Goal: Transaction & Acquisition: Purchase product/service

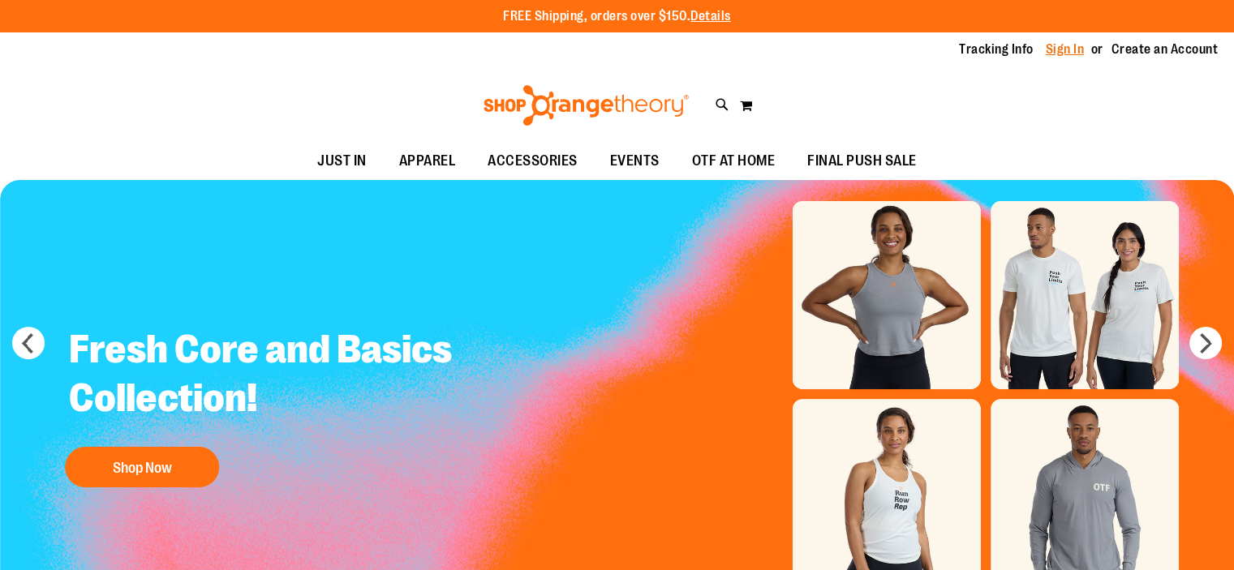
click at [1073, 52] on link "Sign In" at bounding box center [1065, 50] width 39 height 18
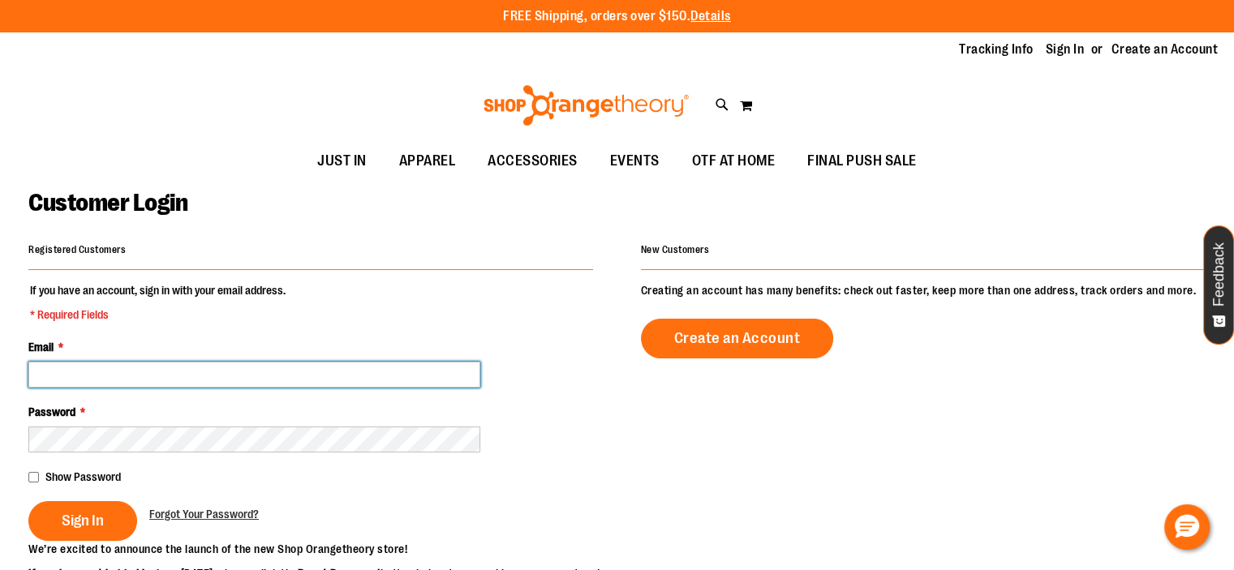
drag, startPoint x: 321, startPoint y: 371, endPoint x: 338, endPoint y: 363, distance: 18.9
click at [321, 371] on input "Email *" at bounding box center [254, 375] width 452 height 26
type input "**********"
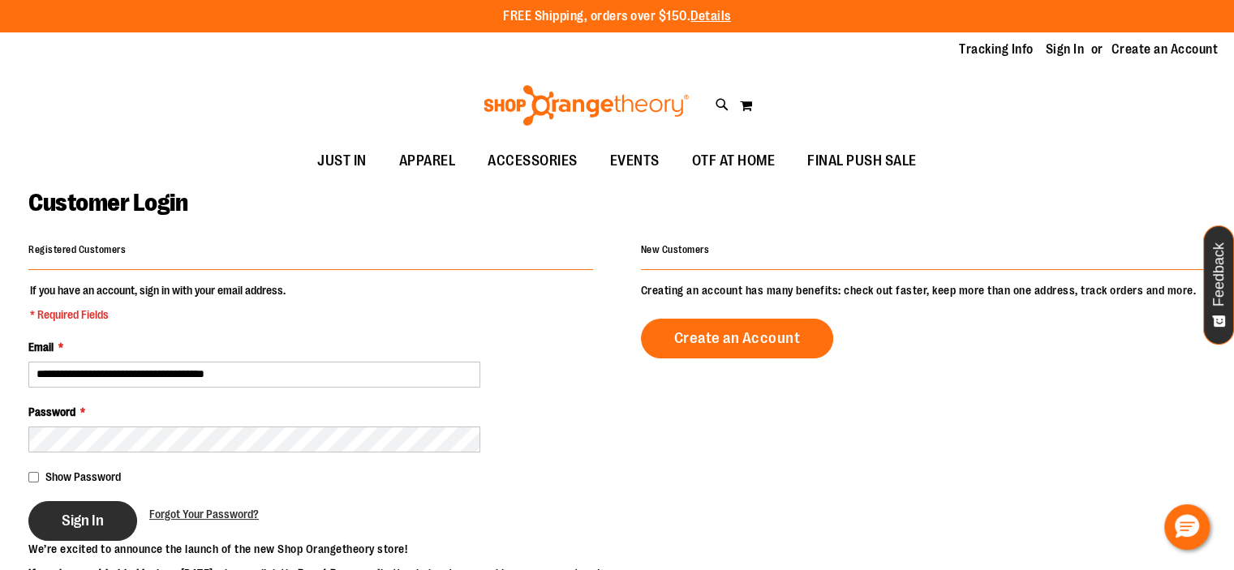
click at [102, 520] on span "Sign In" at bounding box center [83, 521] width 42 height 18
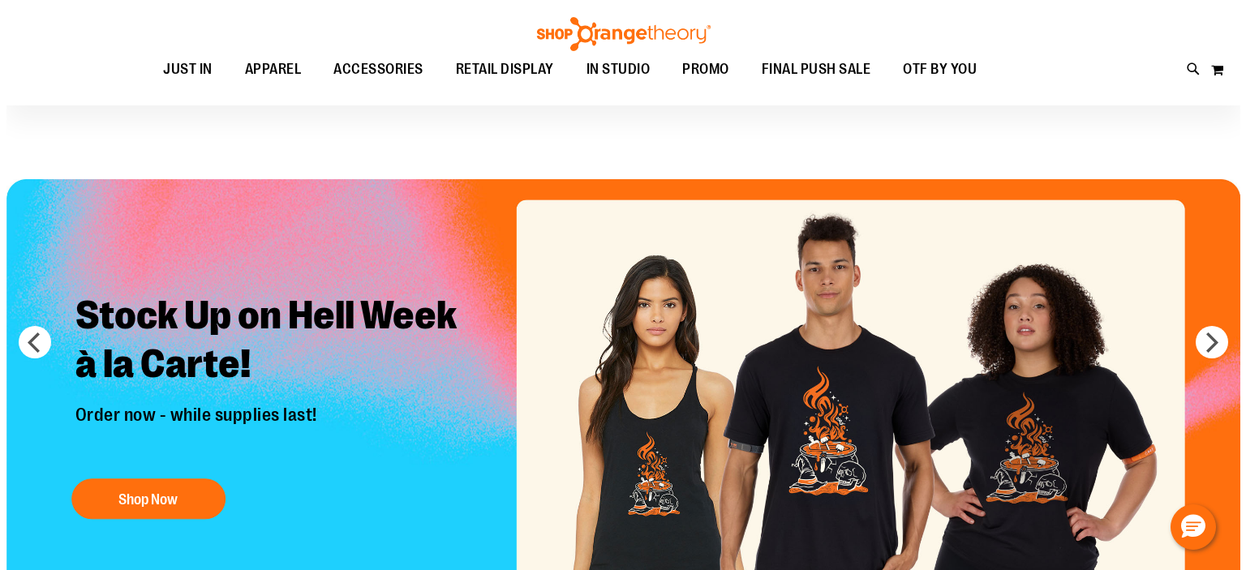
scroll to position [81, 0]
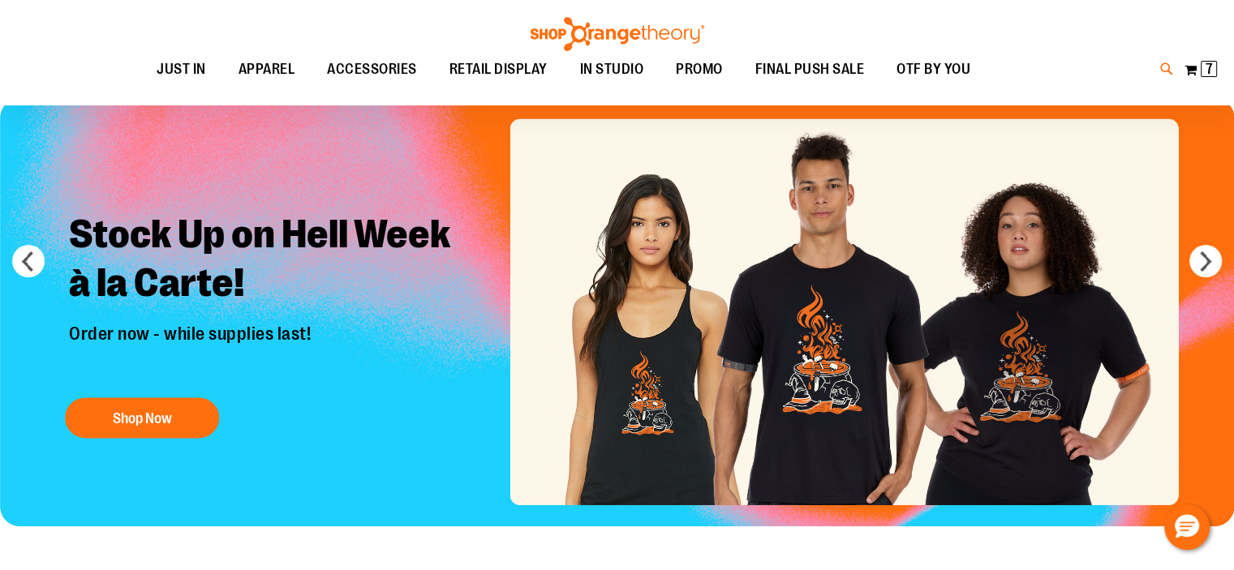
click at [1169, 62] on icon at bounding box center [1167, 69] width 14 height 19
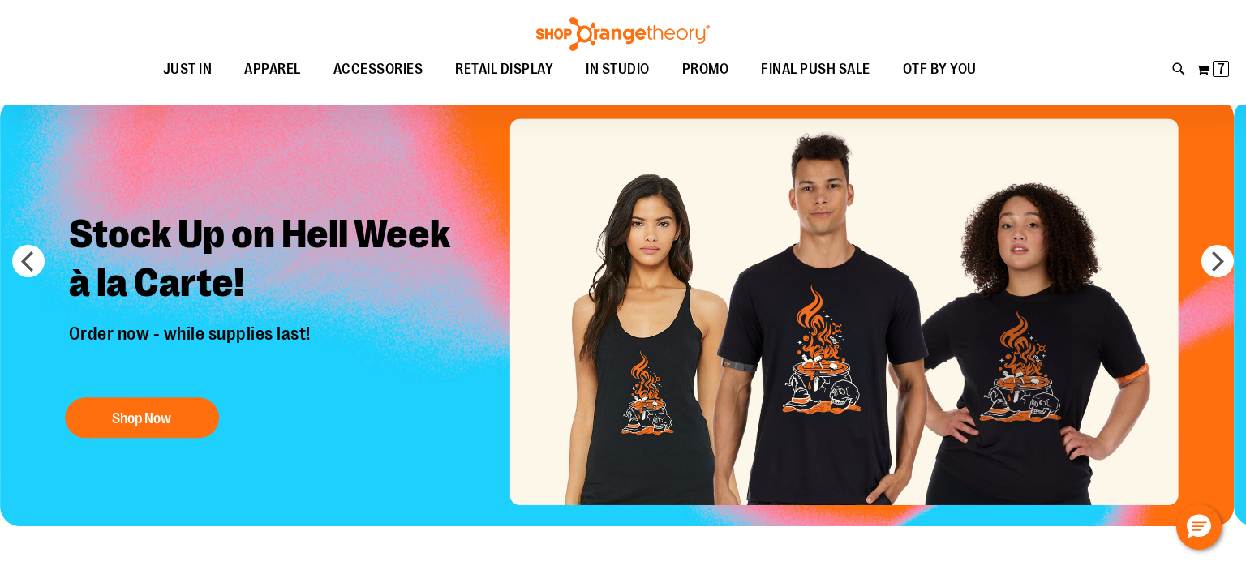
type input "********"
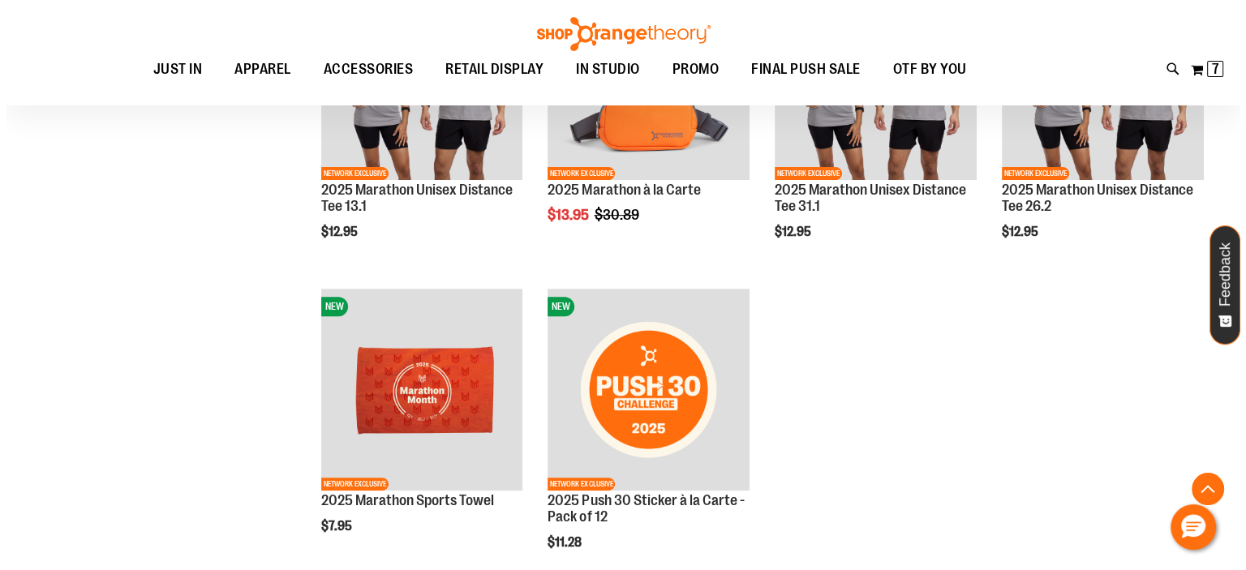
scroll to position [567, 0]
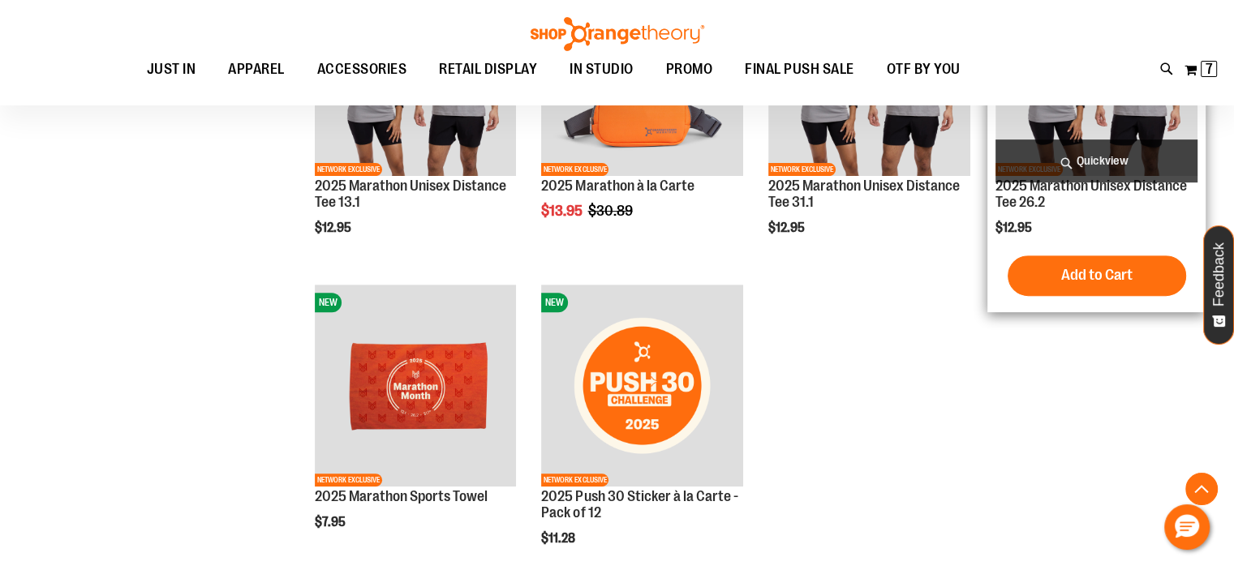
click at [1112, 160] on span "Quickview" at bounding box center [1097, 161] width 202 height 43
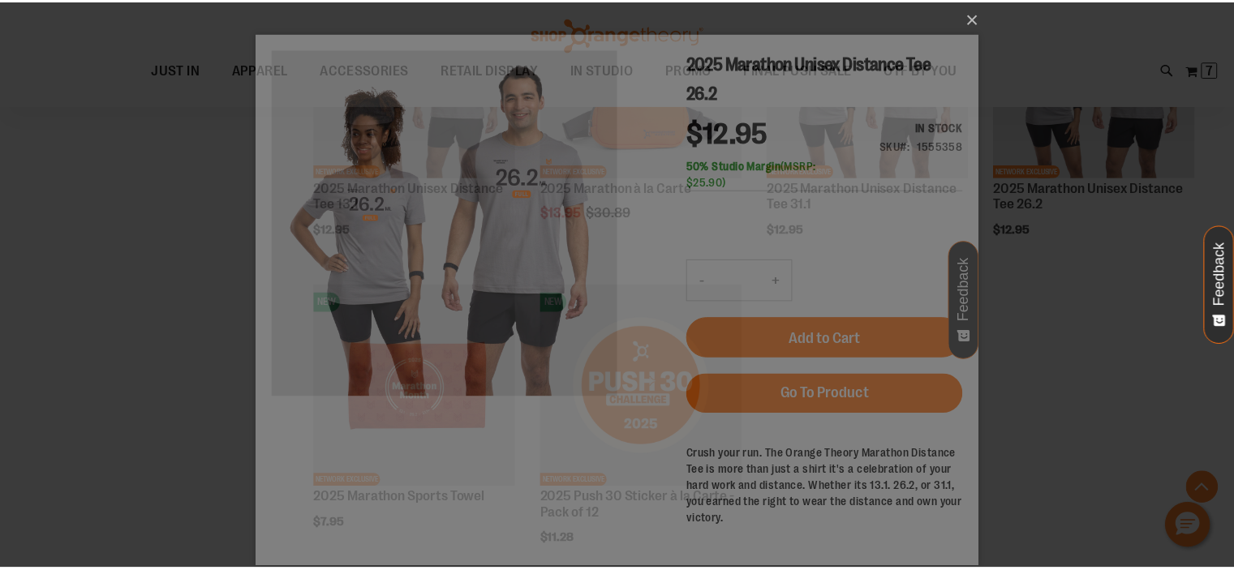
scroll to position [0, 0]
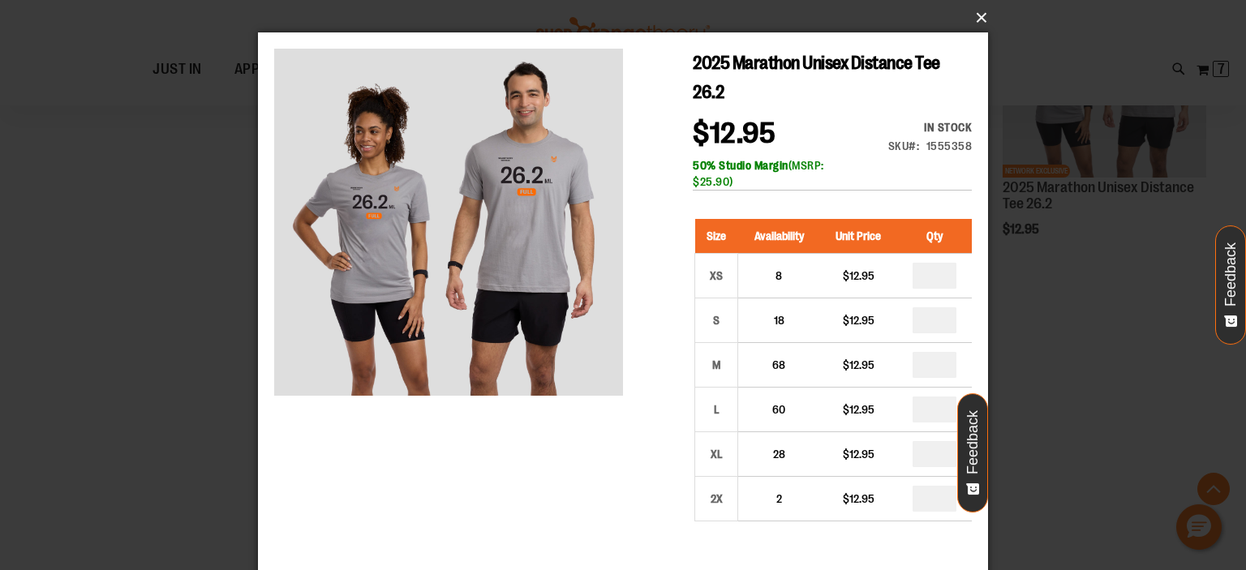
click at [970, 23] on button "×" at bounding box center [628, 18] width 730 height 36
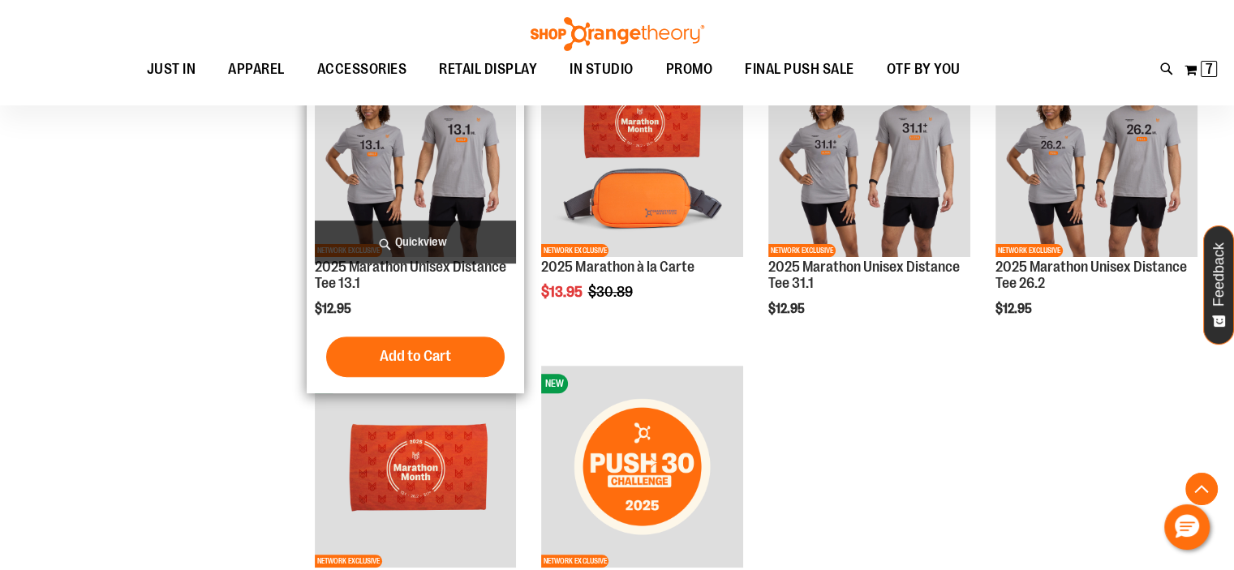
scroll to position [243, 0]
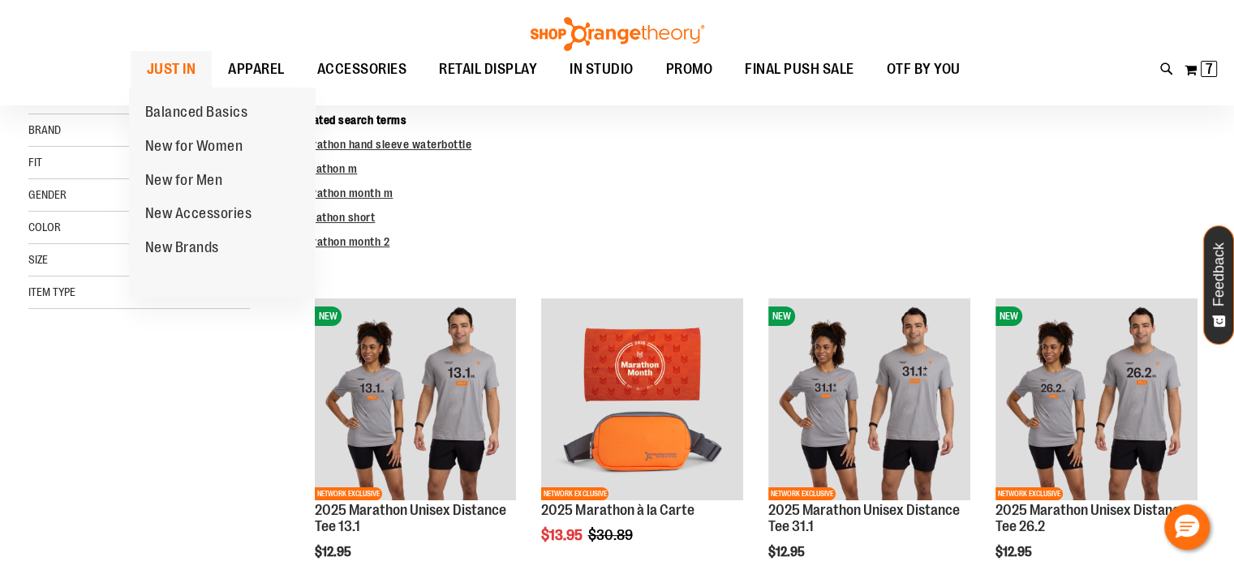
click at [196, 77] on link "JUST IN" at bounding box center [172, 69] width 82 height 37
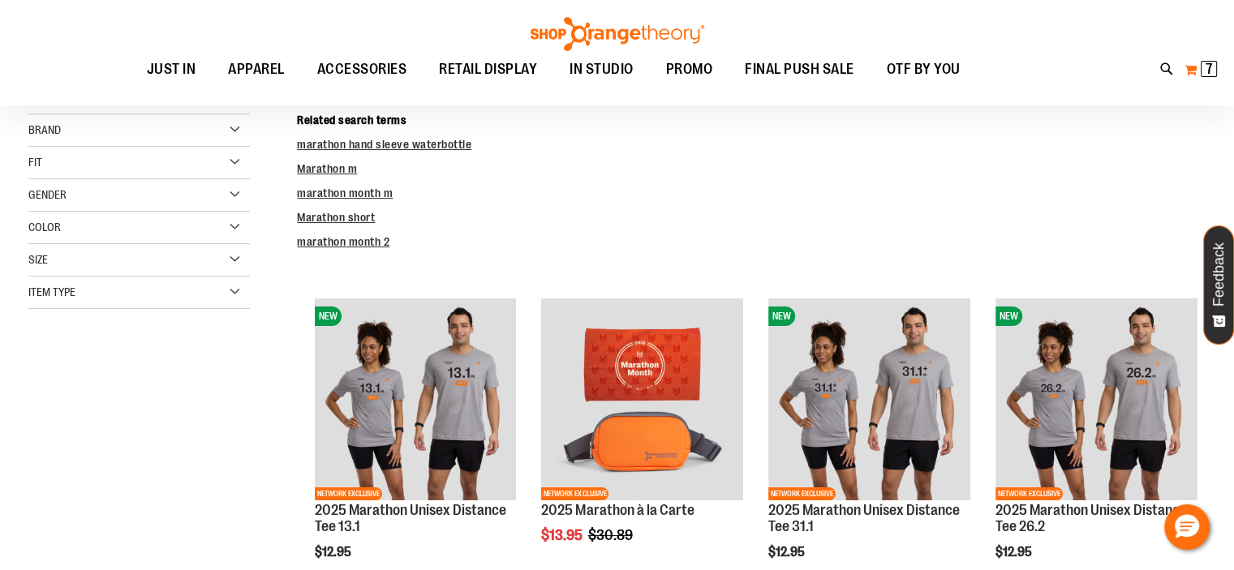
click at [1203, 71] on span "7 7 items" at bounding box center [1209, 69] width 16 height 16
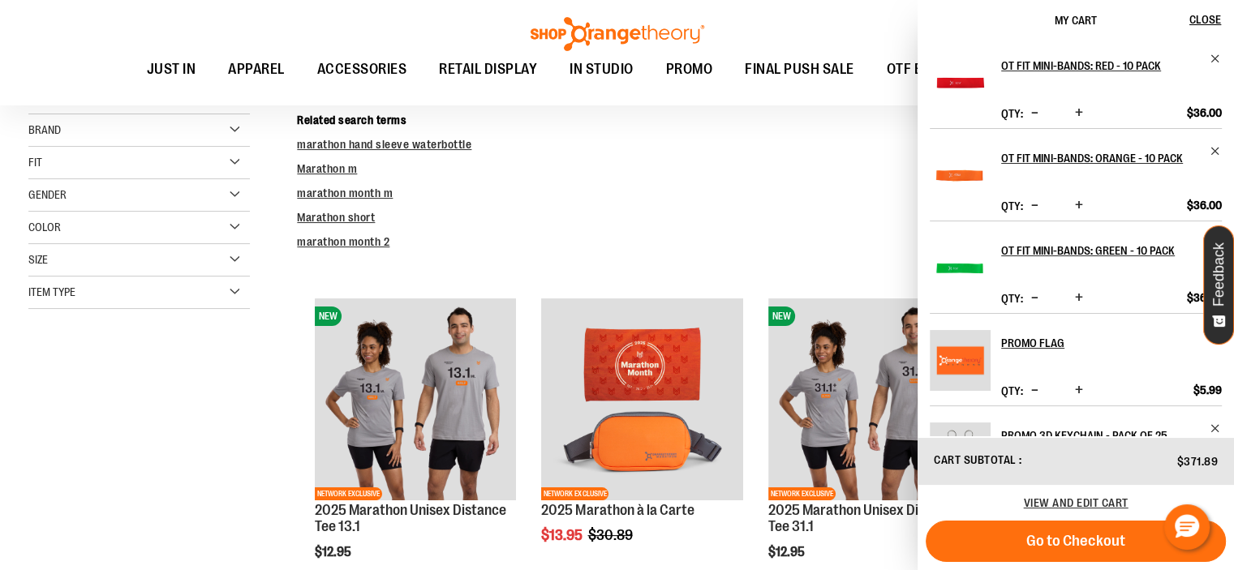
scroll to position [75, 0]
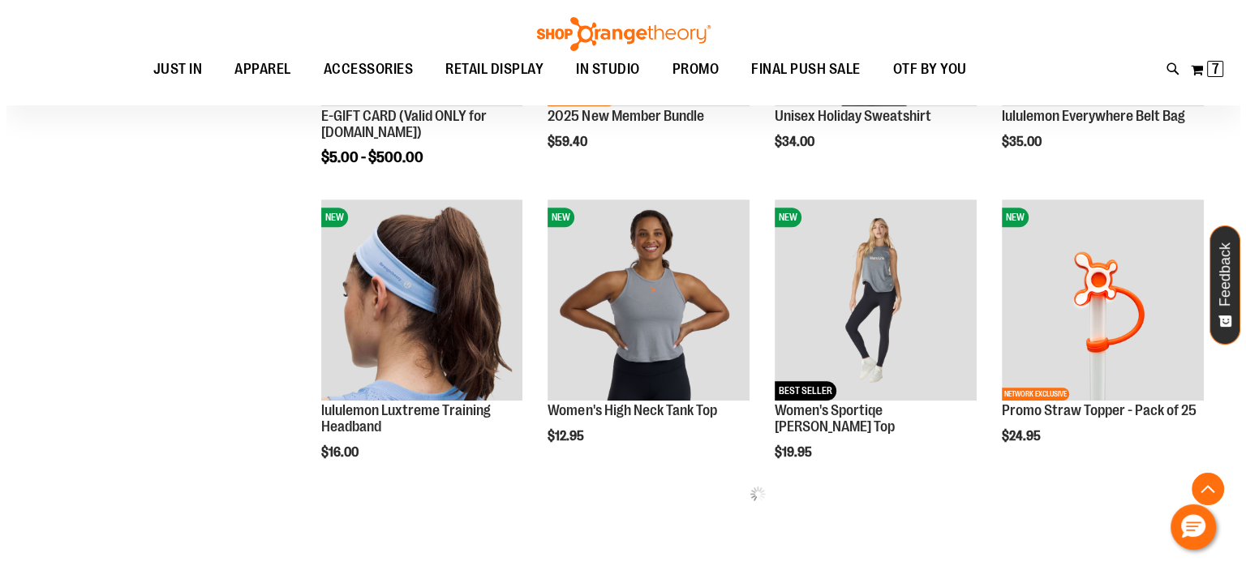
scroll to position [729, 0]
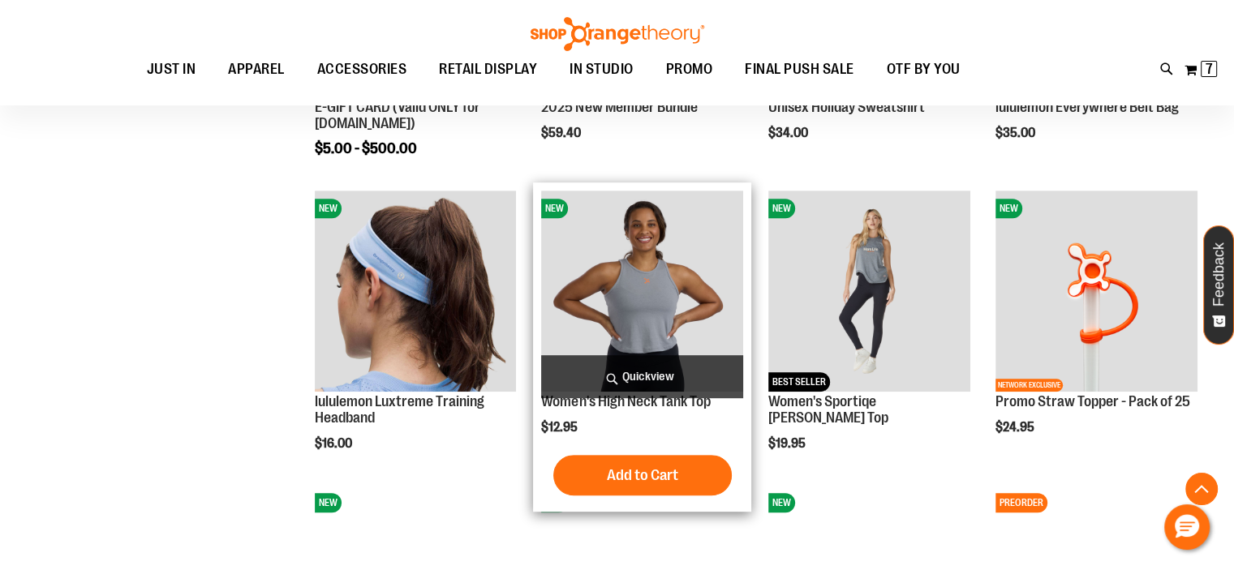
click at [613, 371] on span "Quickview" at bounding box center [642, 376] width 202 height 43
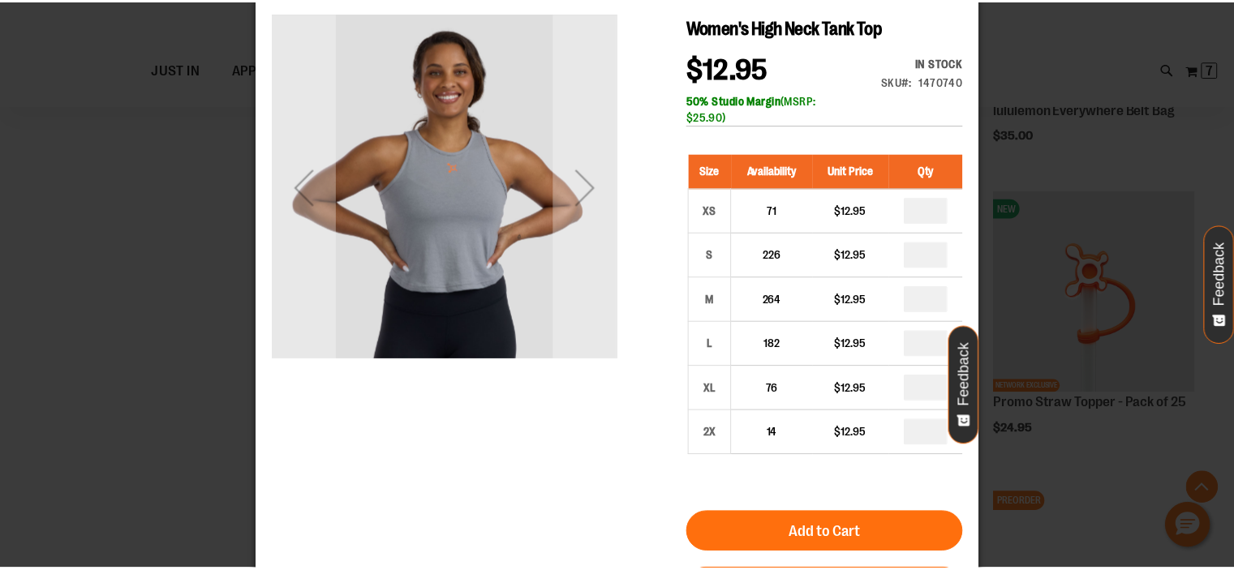
scroll to position [0, 0]
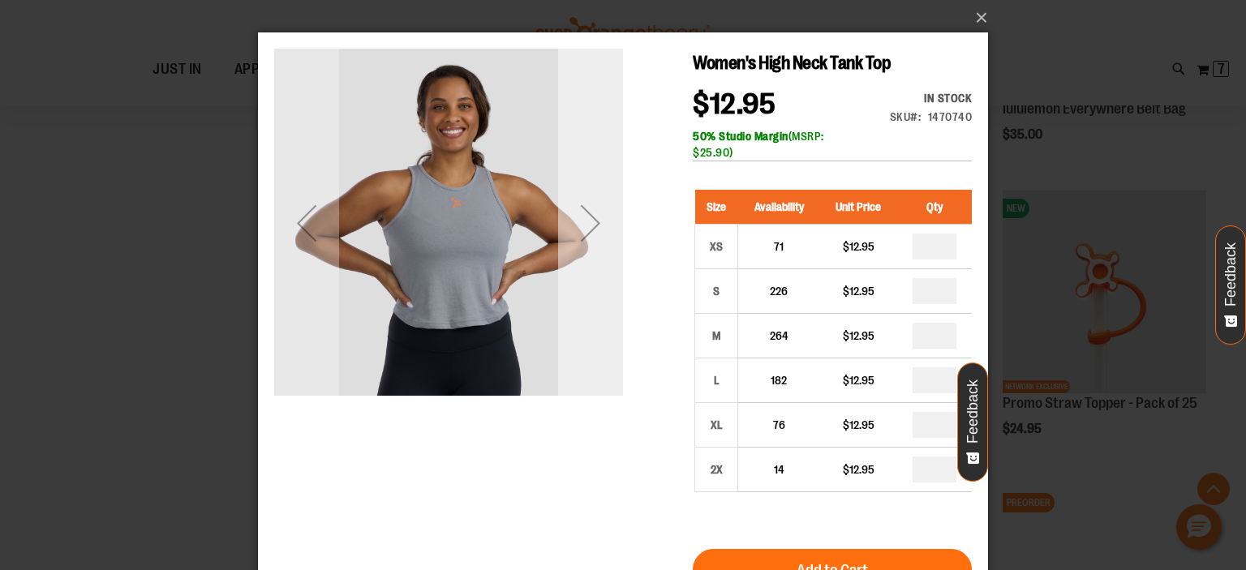
click at [599, 238] on div "Next" at bounding box center [590, 223] width 65 height 65
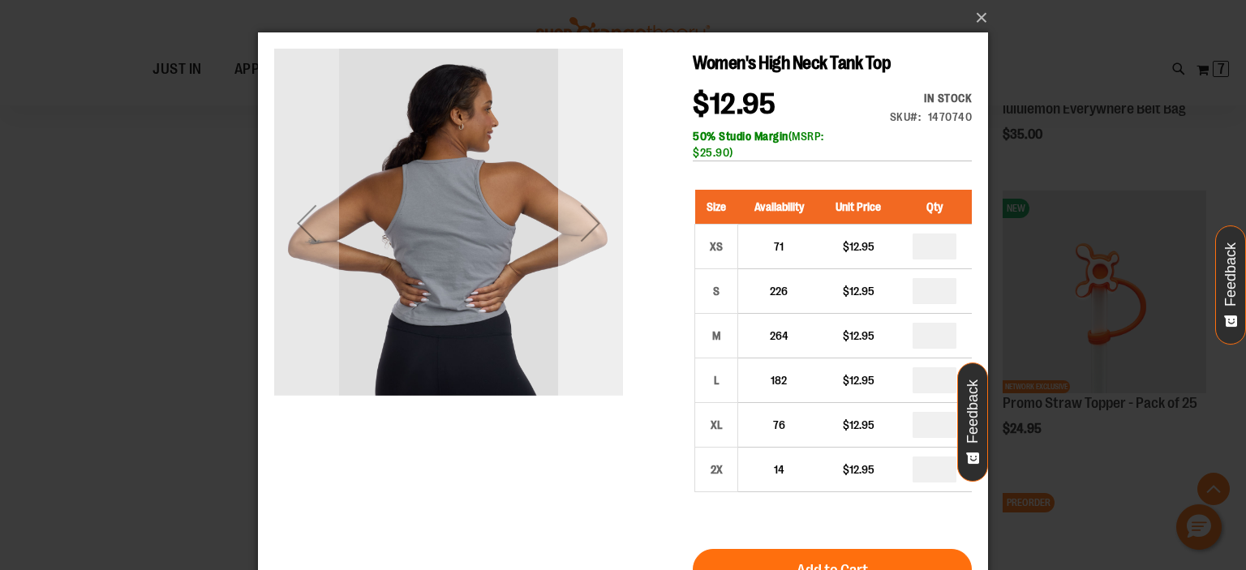
click at [599, 238] on div "Next" at bounding box center [590, 223] width 65 height 65
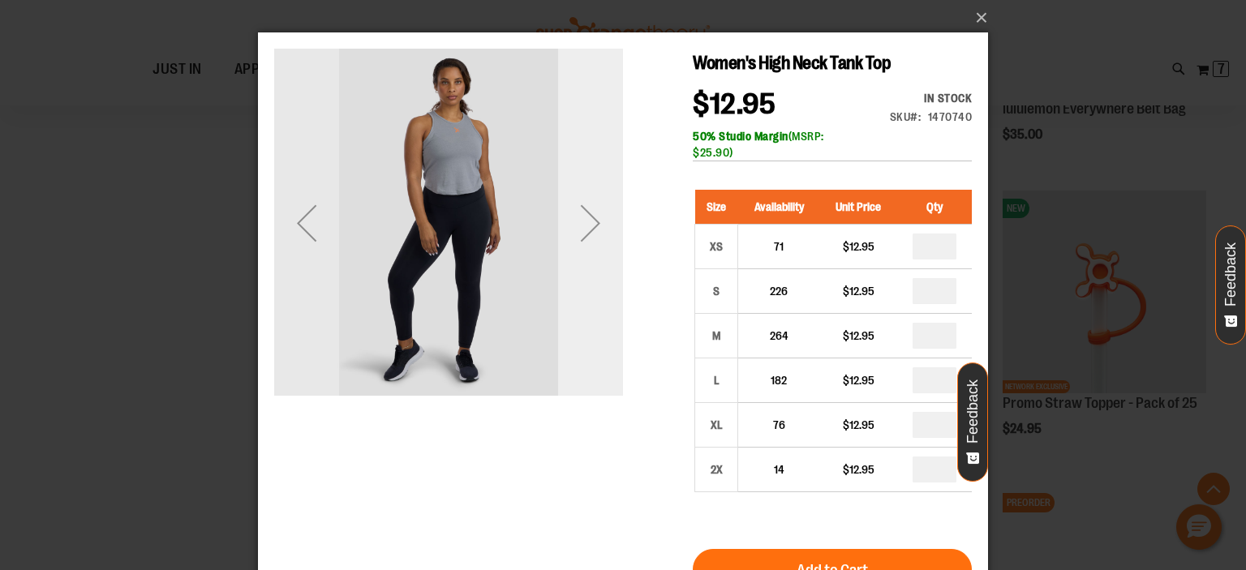
click at [599, 238] on div "Next" at bounding box center [590, 223] width 65 height 65
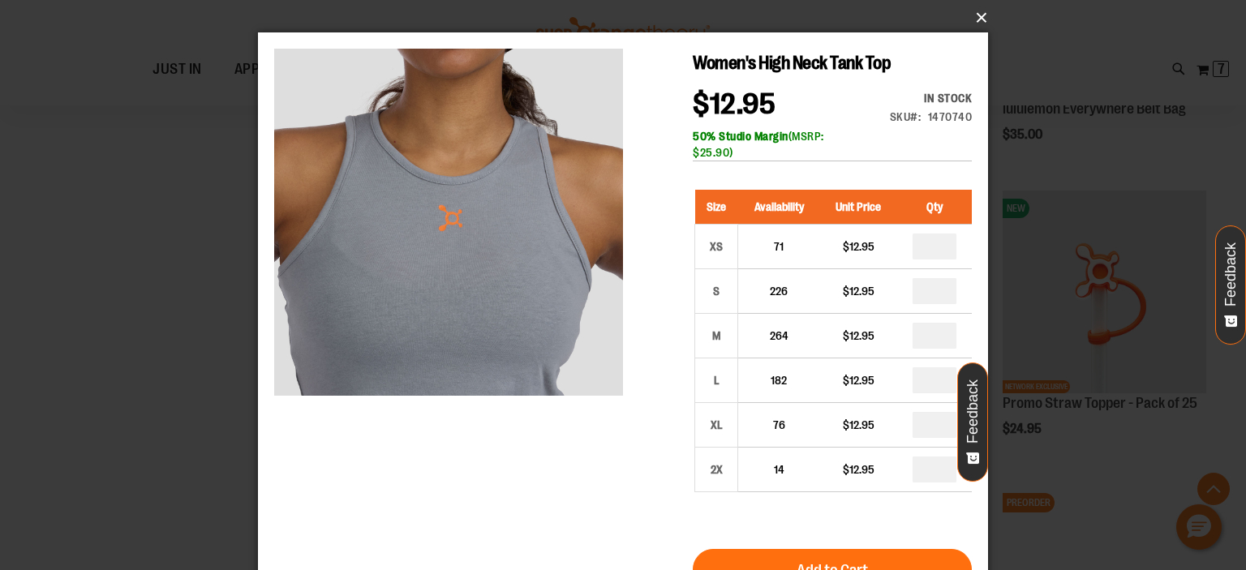
click at [980, 19] on button "×" at bounding box center [628, 18] width 730 height 36
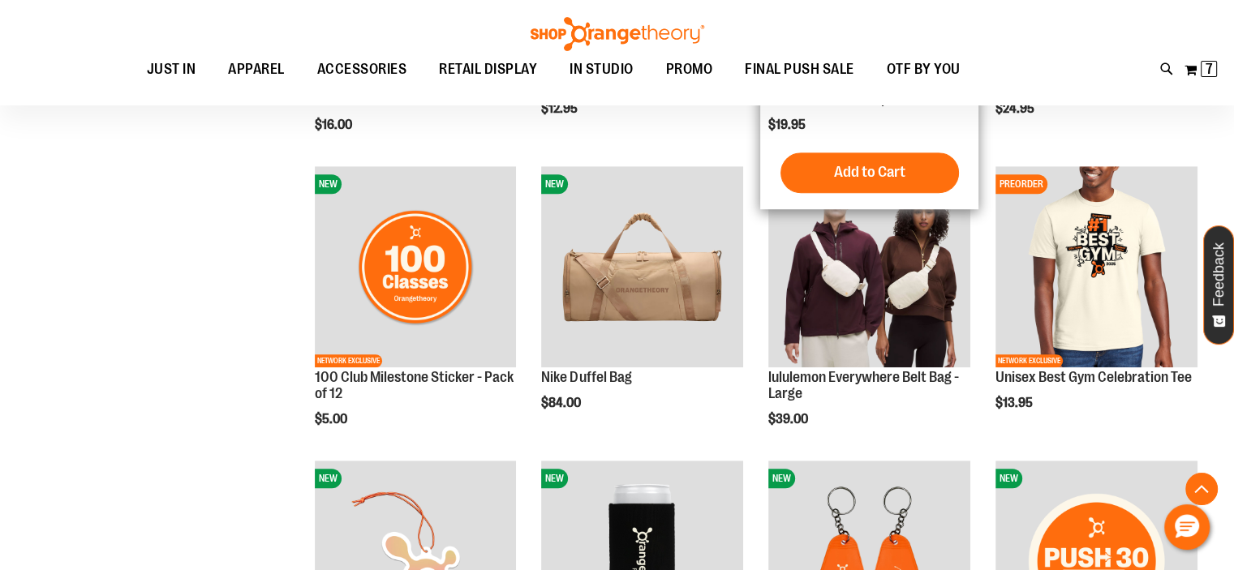
scroll to position [1054, 0]
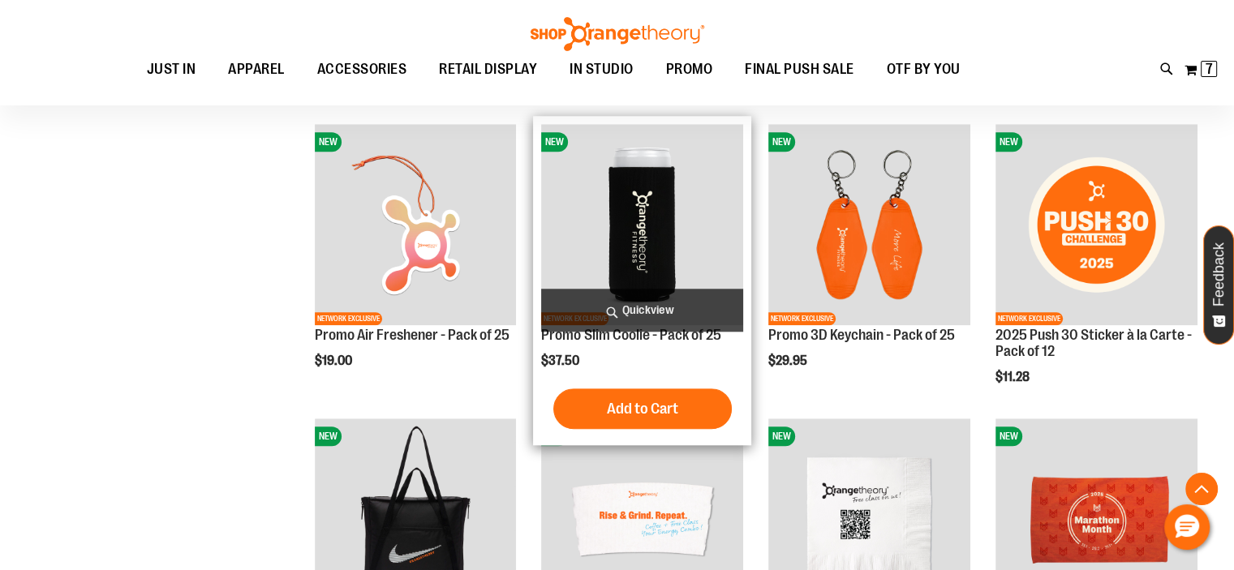
scroll to position [1379, 0]
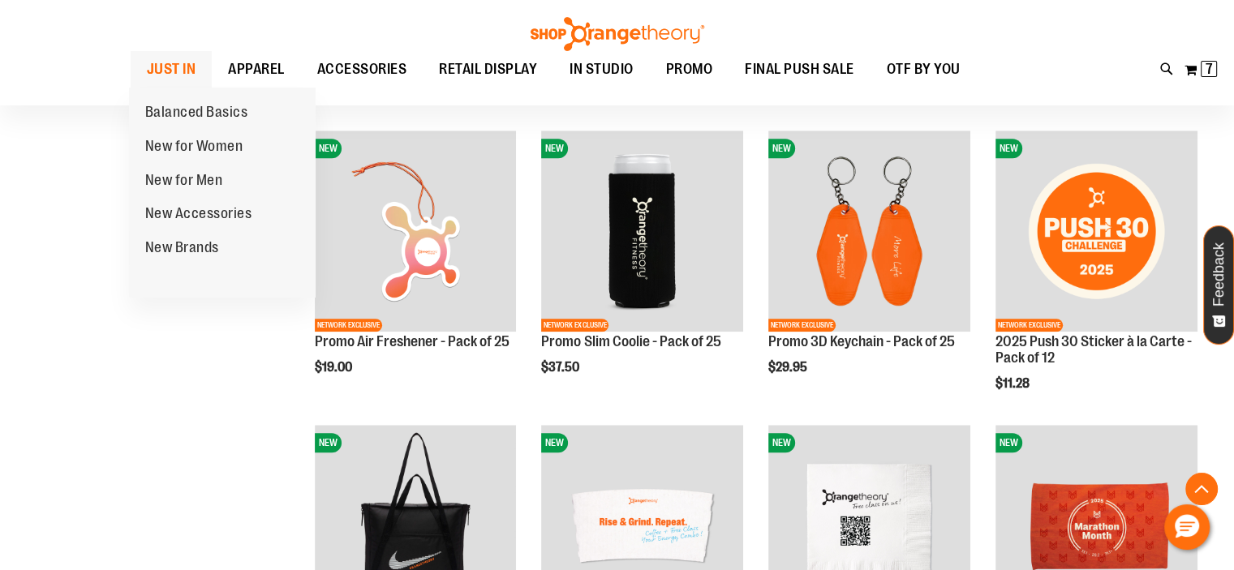
click at [161, 62] on span "JUST IN" at bounding box center [171, 69] width 49 height 37
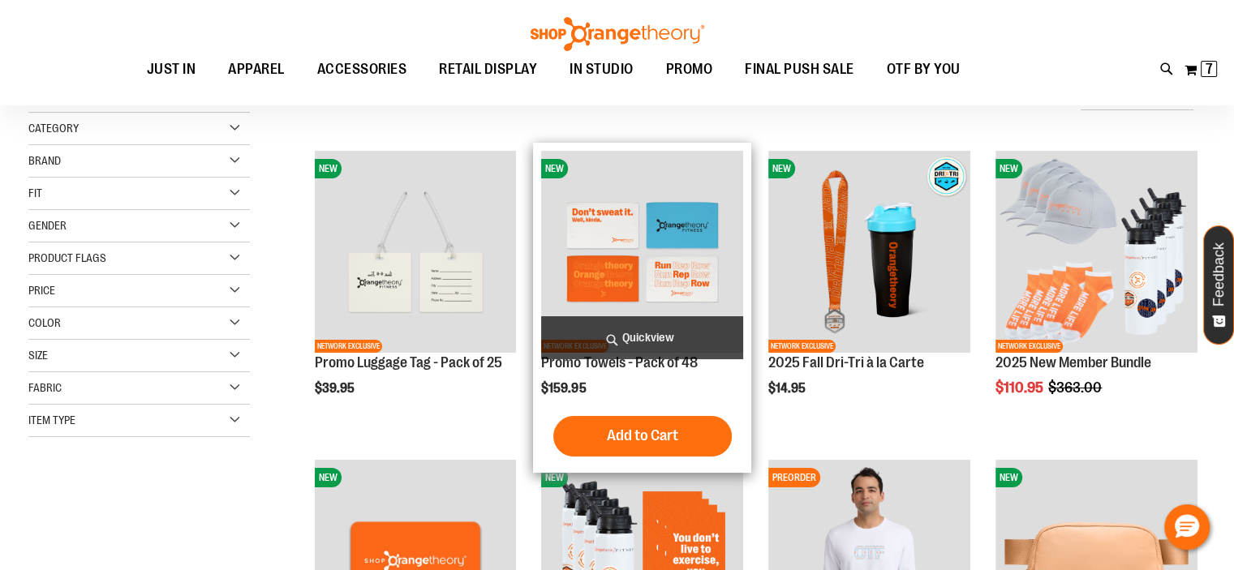
scroll to position [161, 0]
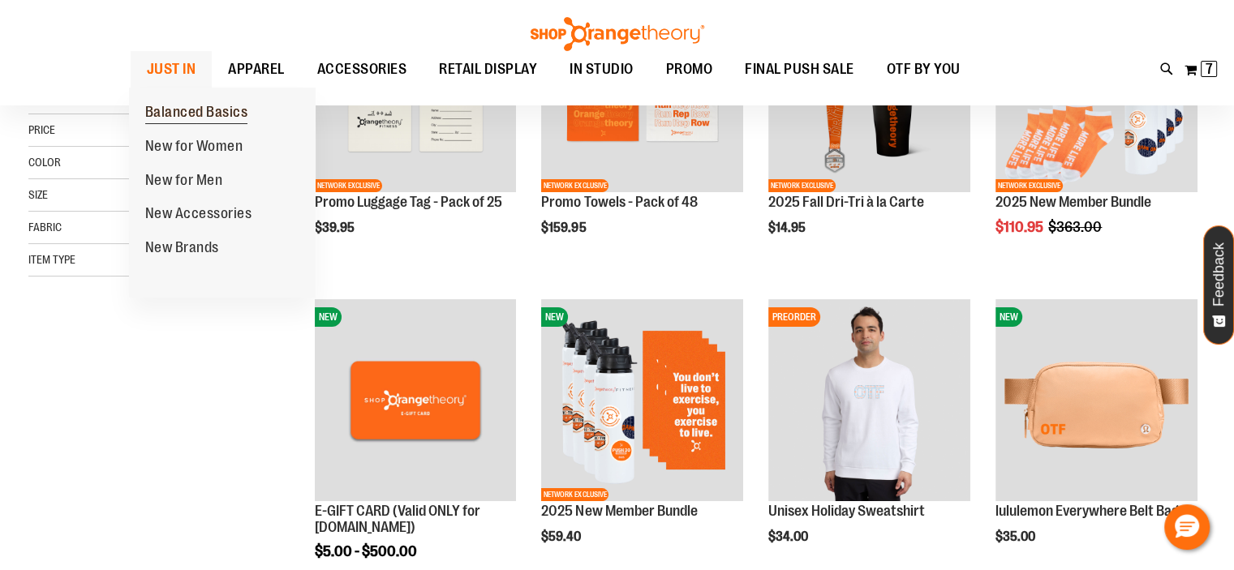
click at [191, 107] on span "Balanced Basics" at bounding box center [196, 114] width 103 height 20
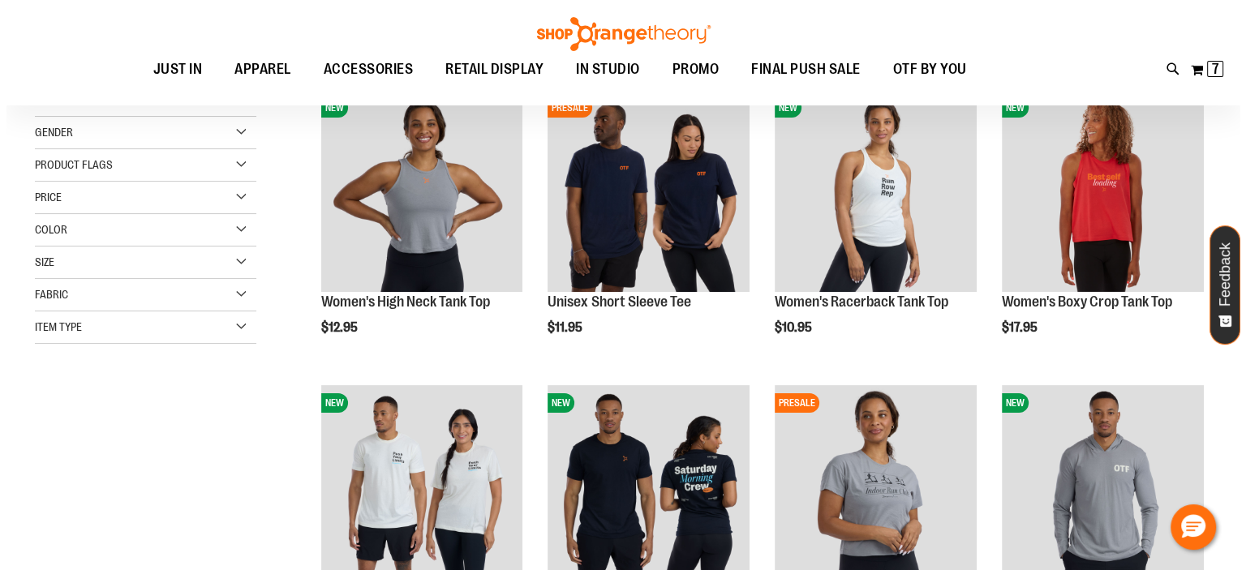
scroll to position [243, 0]
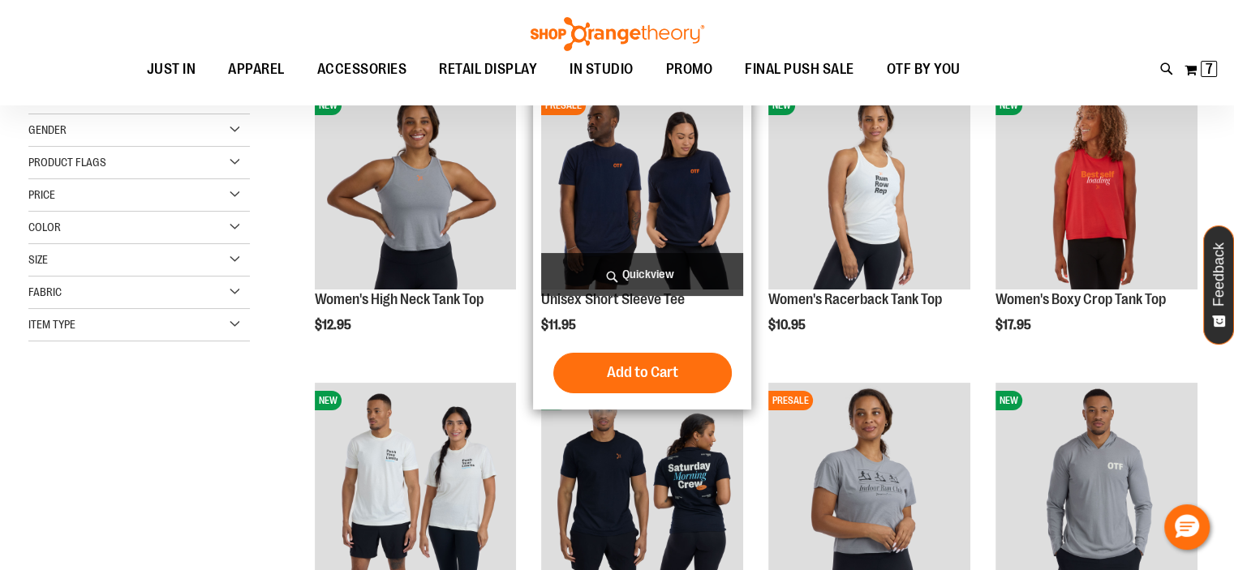
click at [661, 267] on span "Quickview" at bounding box center [642, 274] width 202 height 43
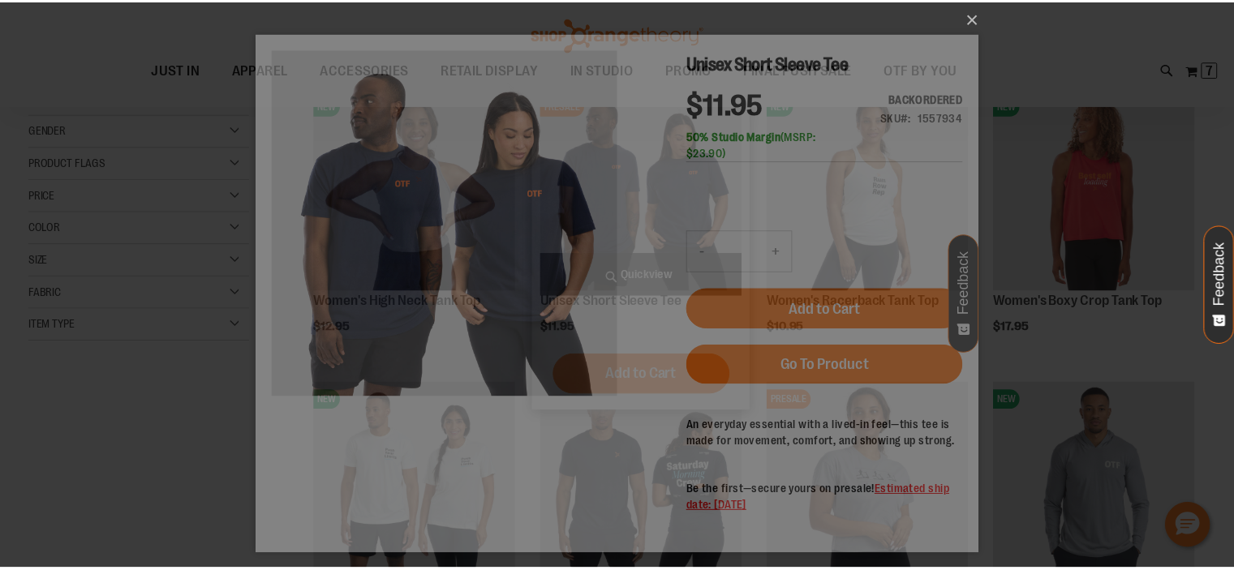
scroll to position [0, 0]
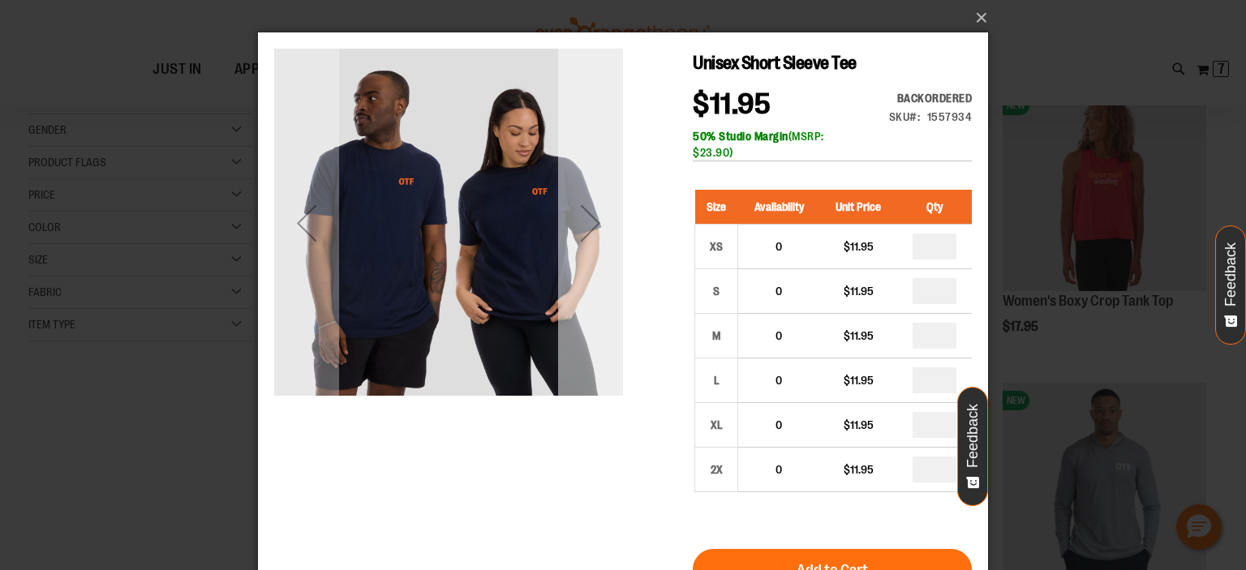
click at [599, 239] on div "Next" at bounding box center [590, 223] width 65 height 65
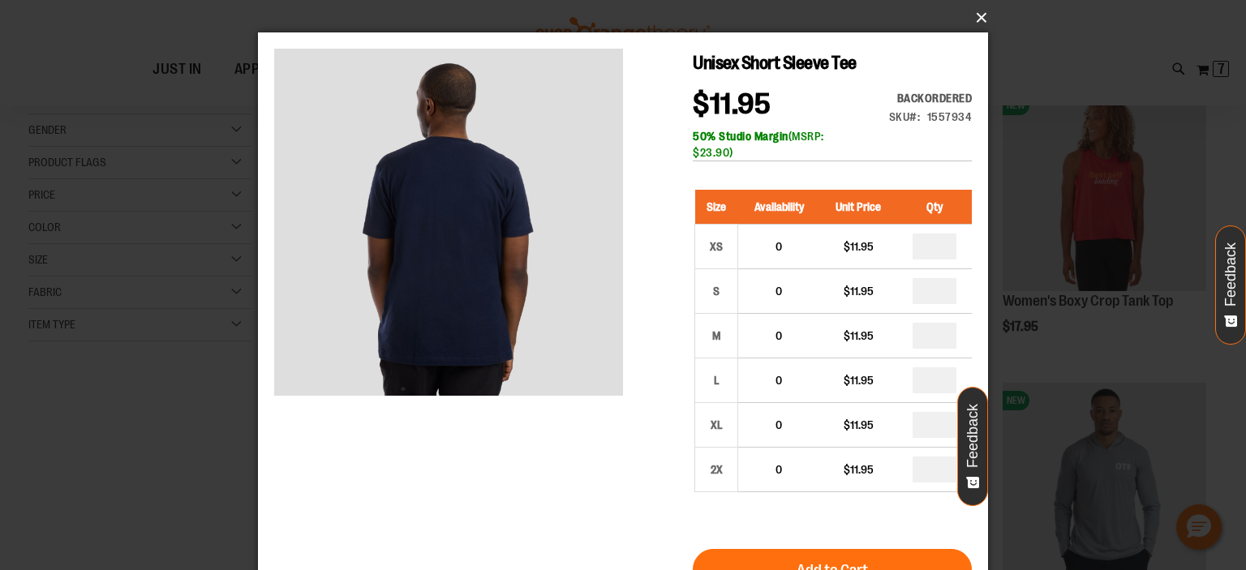
click at [977, 19] on button "×" at bounding box center [628, 18] width 730 height 36
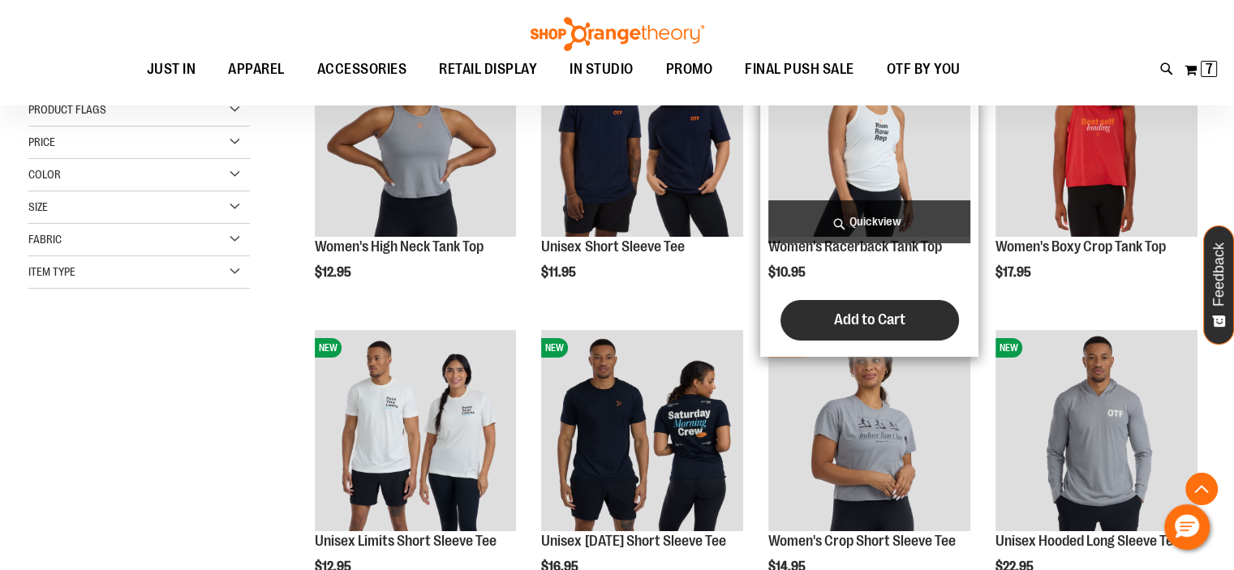
scroll to position [405, 0]
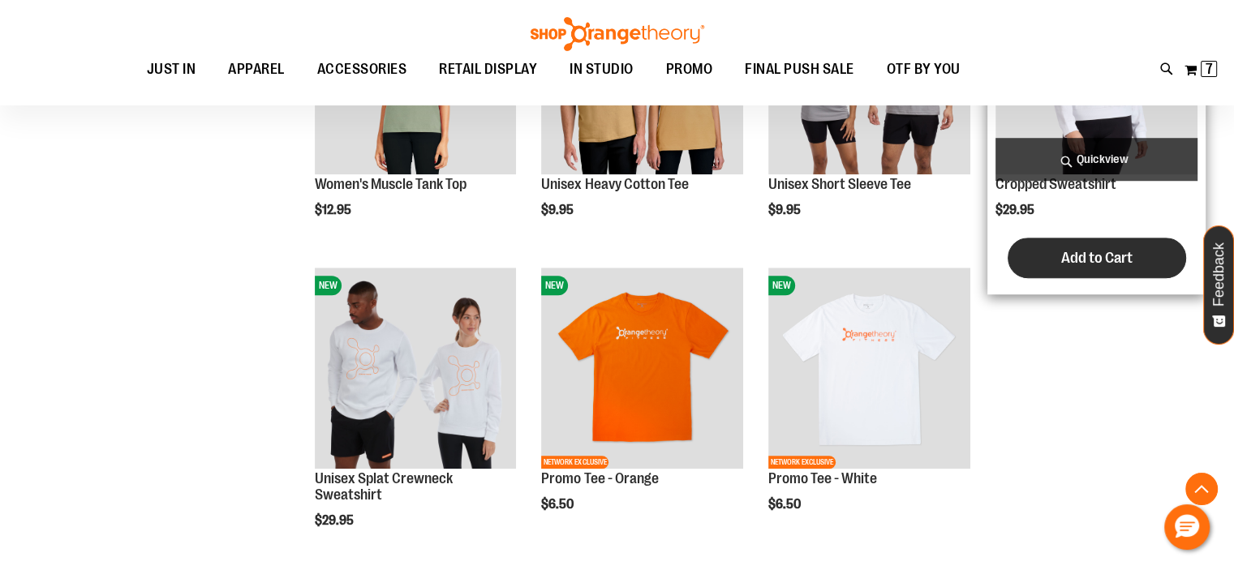
scroll to position [1379, 0]
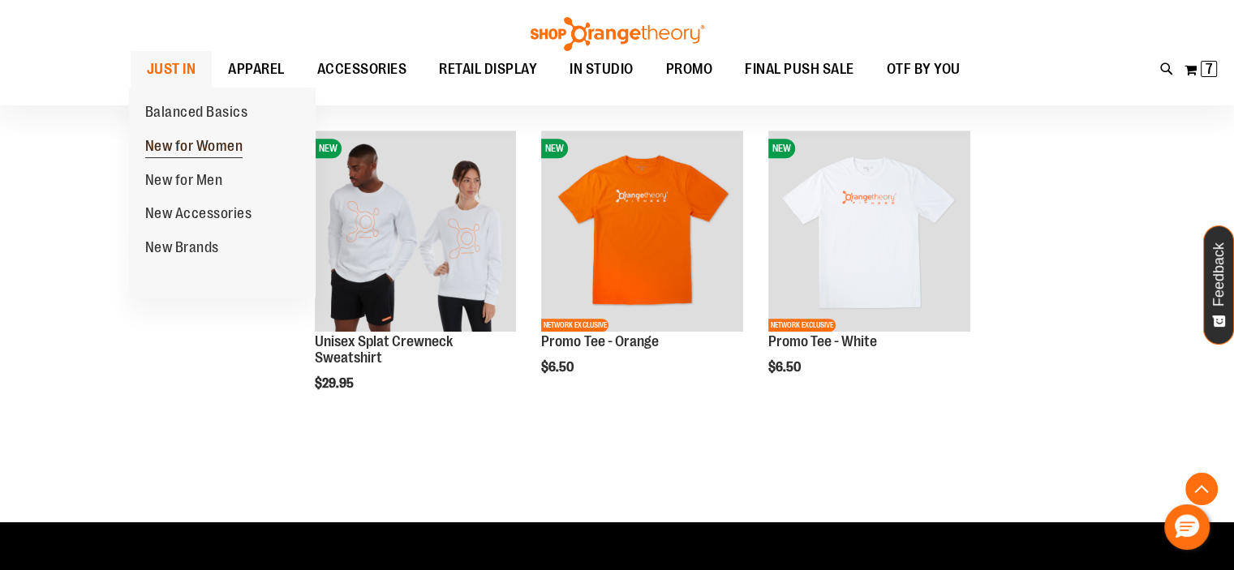
click at [221, 144] on span "New for Women" at bounding box center [194, 148] width 98 height 20
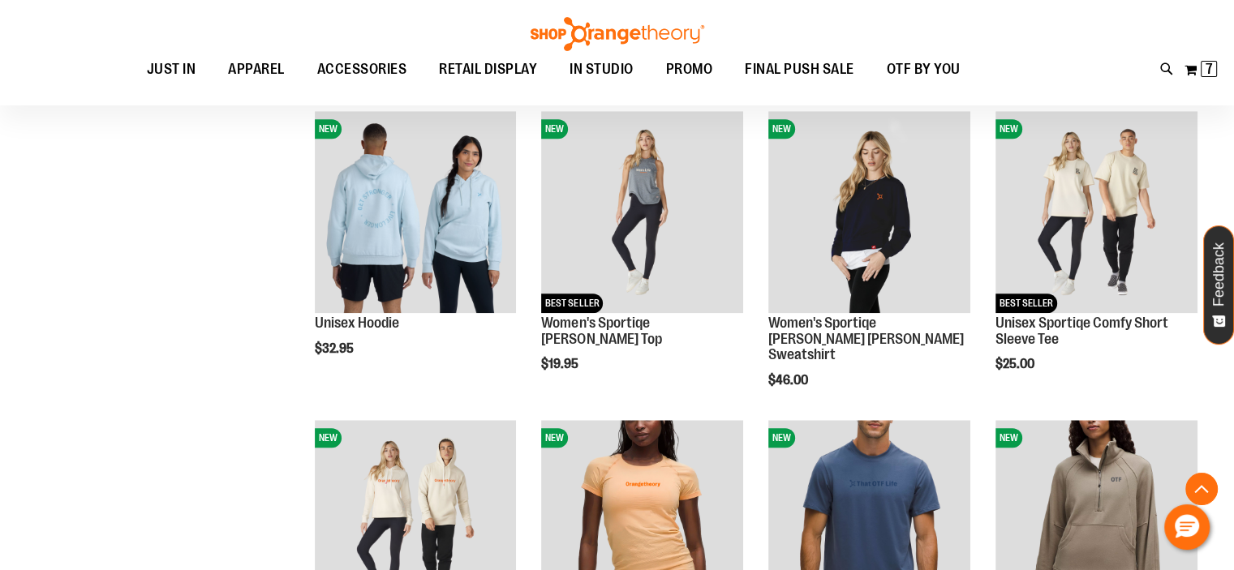
scroll to position [1460, 0]
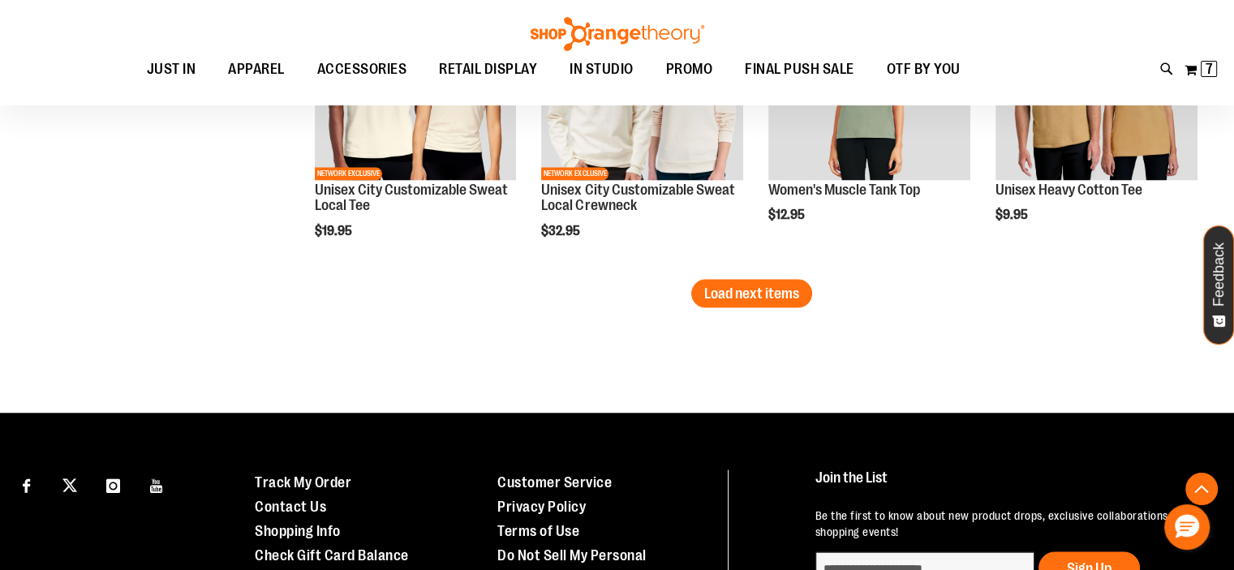
scroll to position [2839, 0]
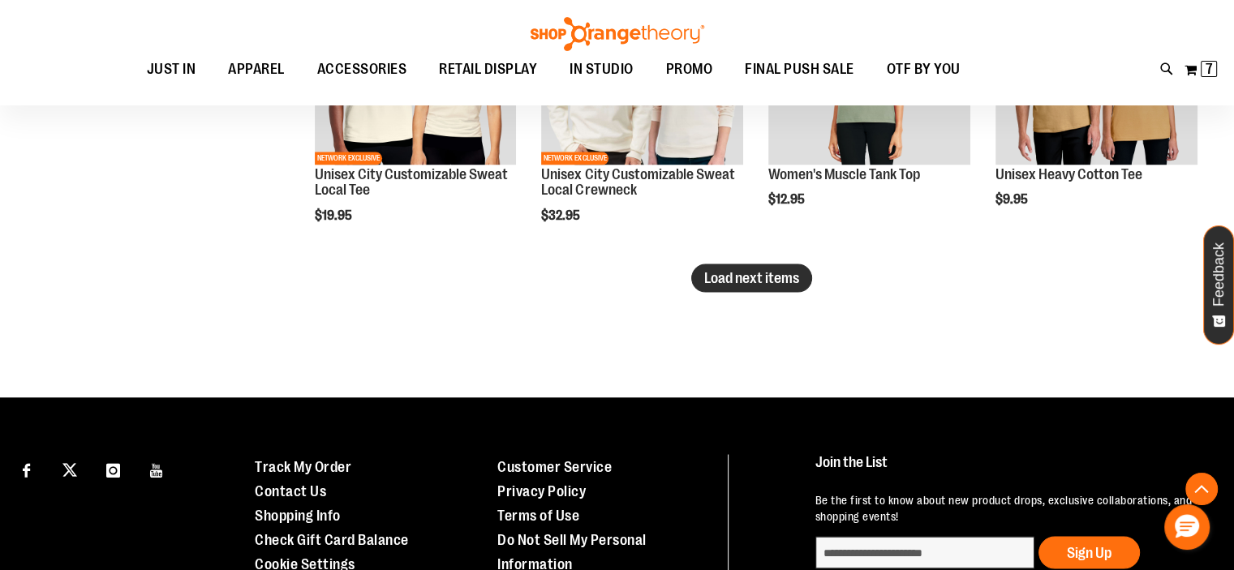
click at [773, 269] on span "Load next items" at bounding box center [751, 277] width 95 height 16
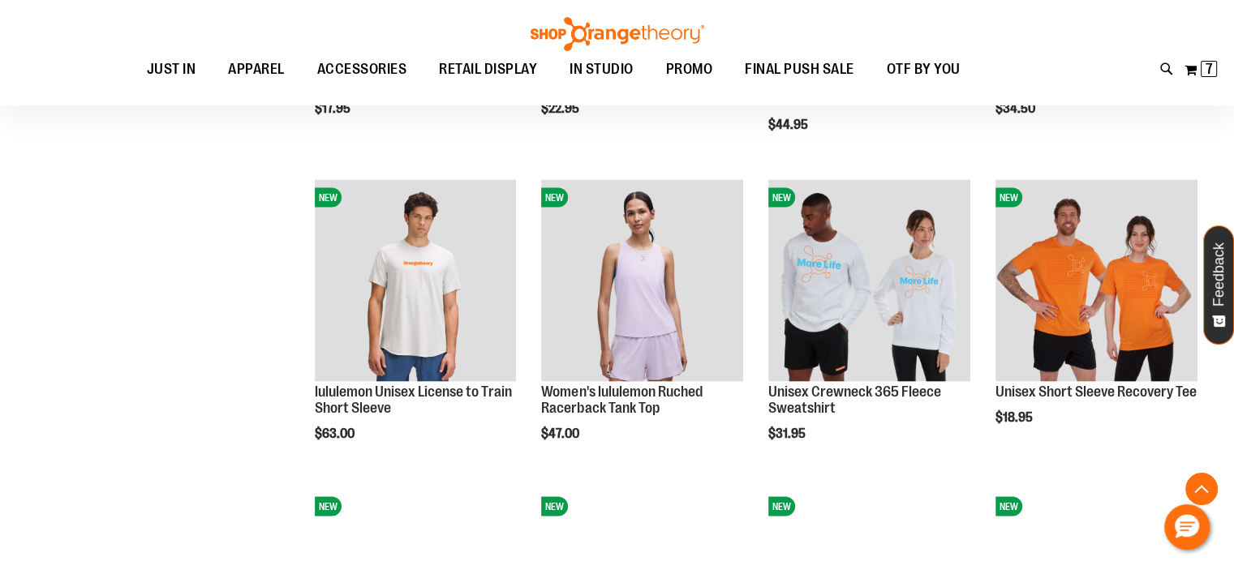
scroll to position [3164, 0]
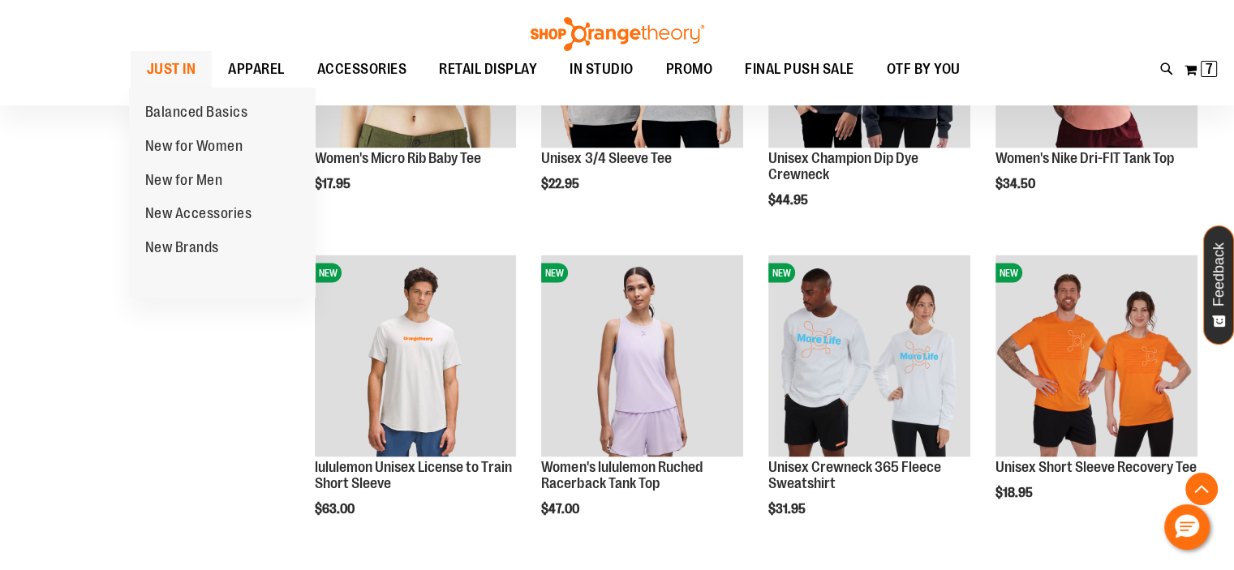
click at [175, 67] on span "JUST IN" at bounding box center [171, 69] width 49 height 37
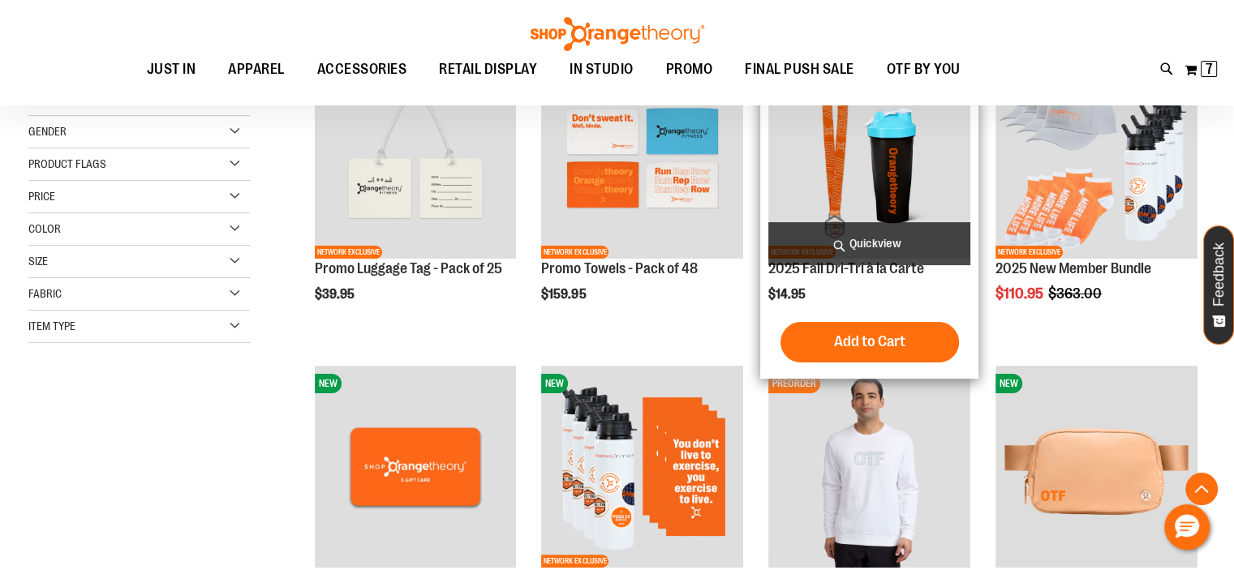
scroll to position [324, 0]
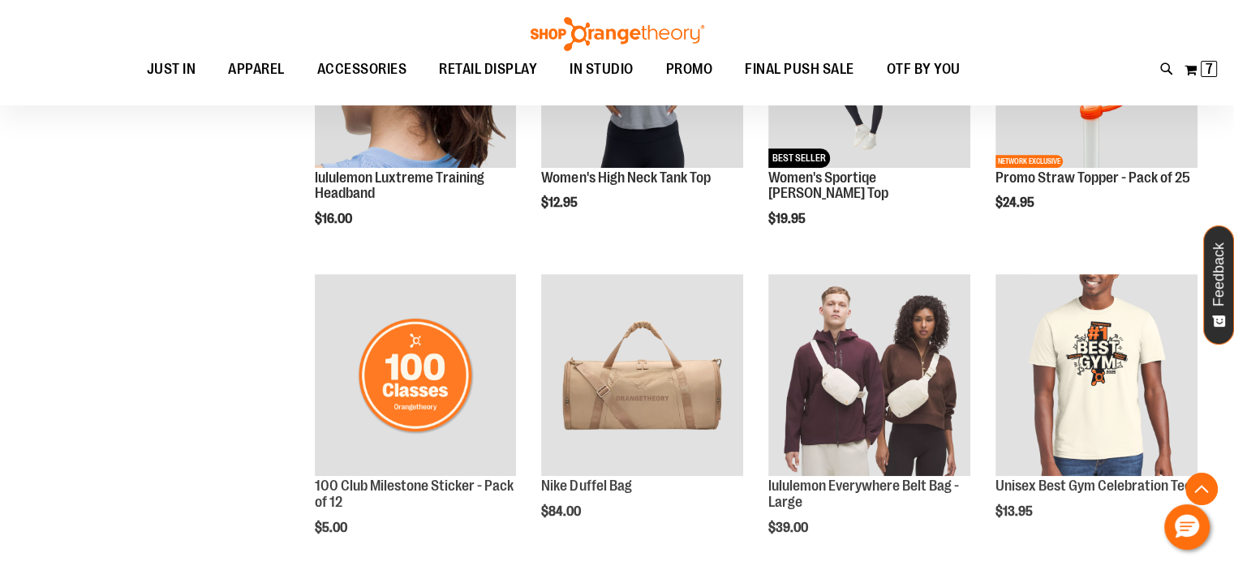
scroll to position [811, 0]
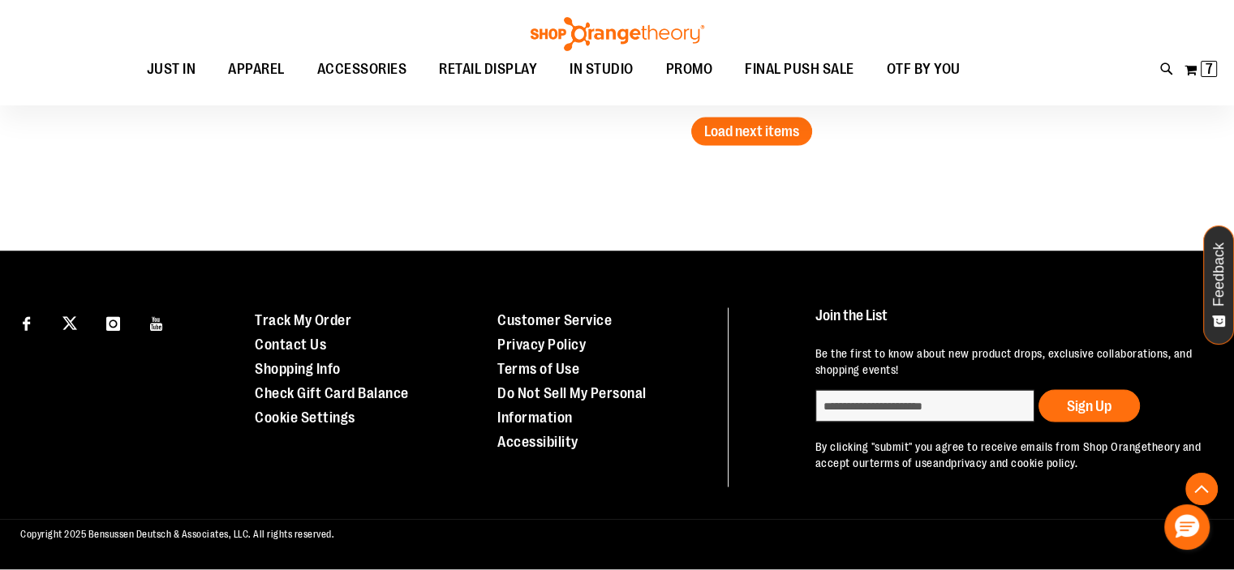
scroll to position [2677, 0]
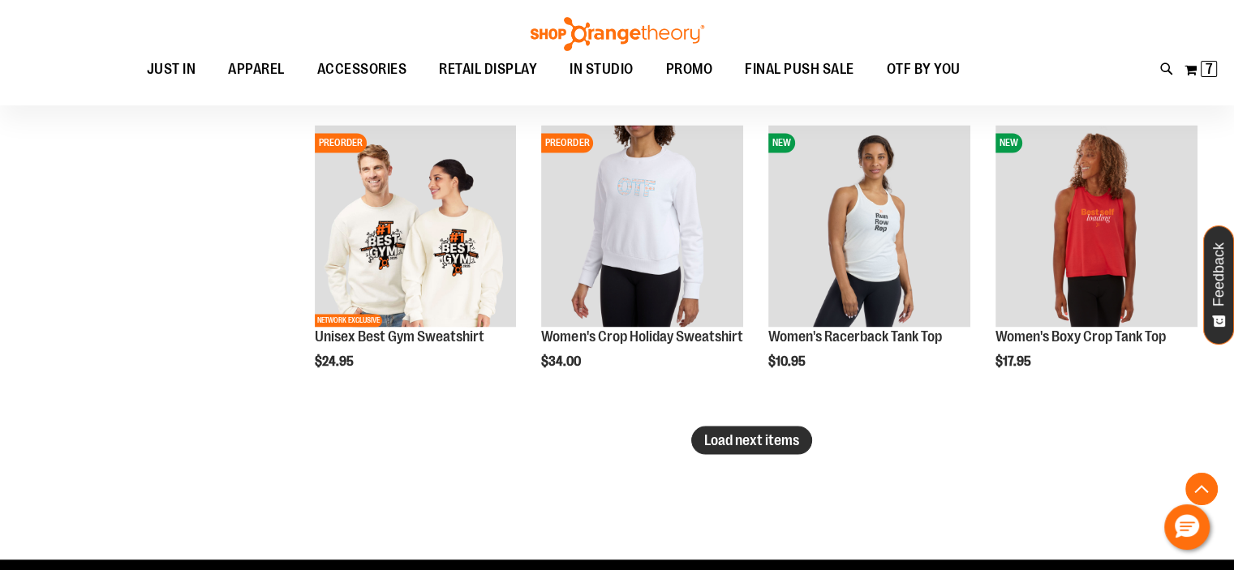
click at [784, 439] on span "Load next items" at bounding box center [751, 440] width 95 height 16
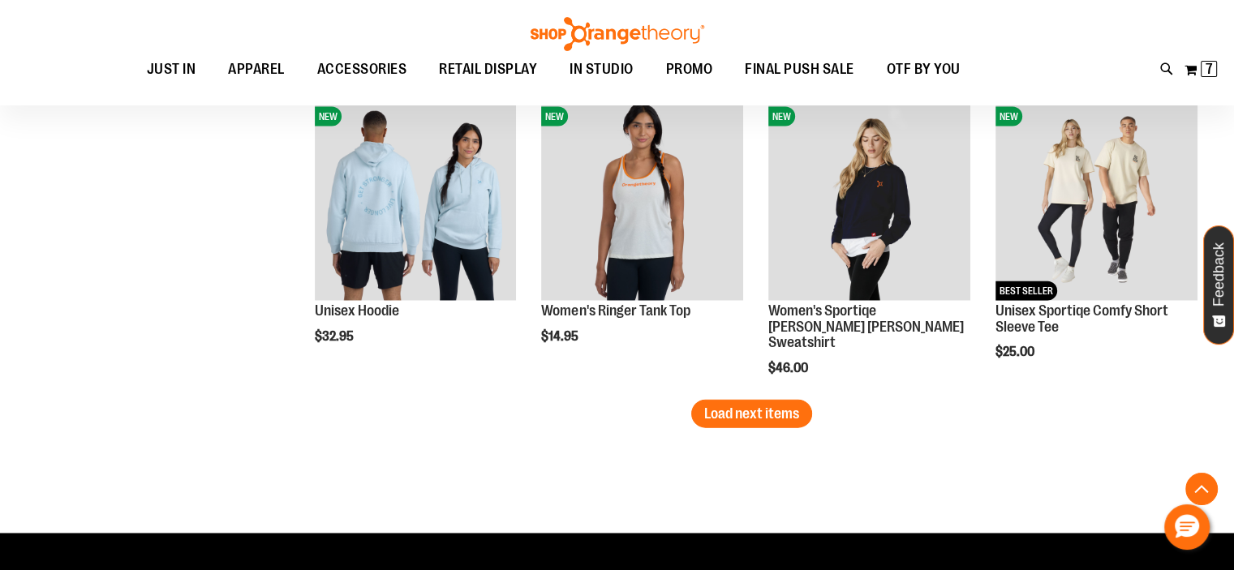
scroll to position [3651, 0]
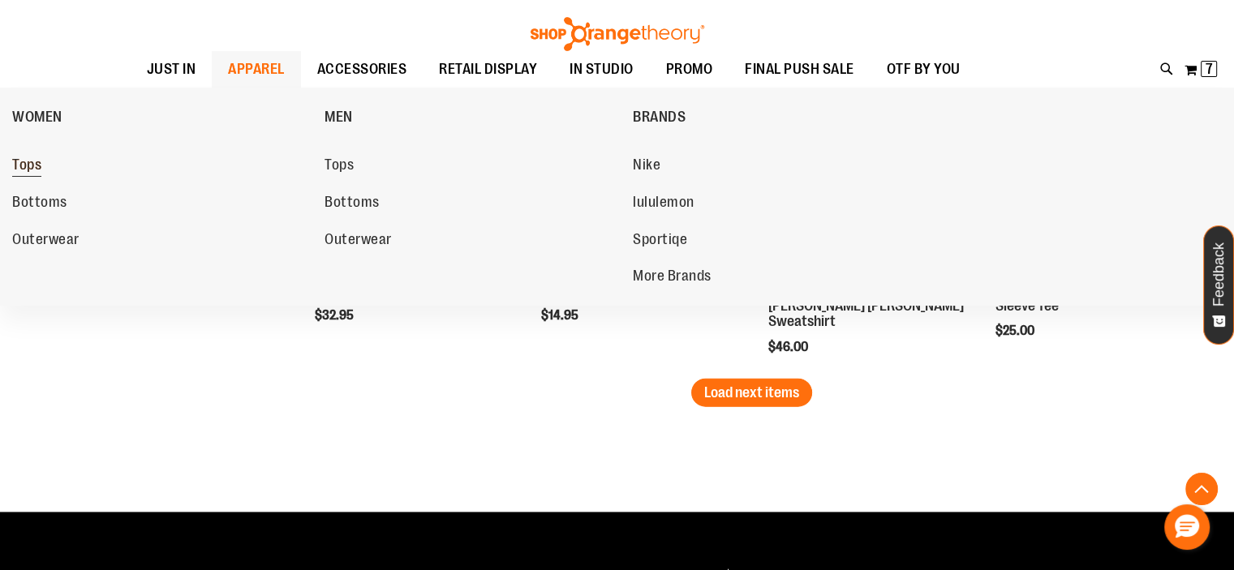
click at [28, 165] on span "Tops" at bounding box center [26, 167] width 29 height 20
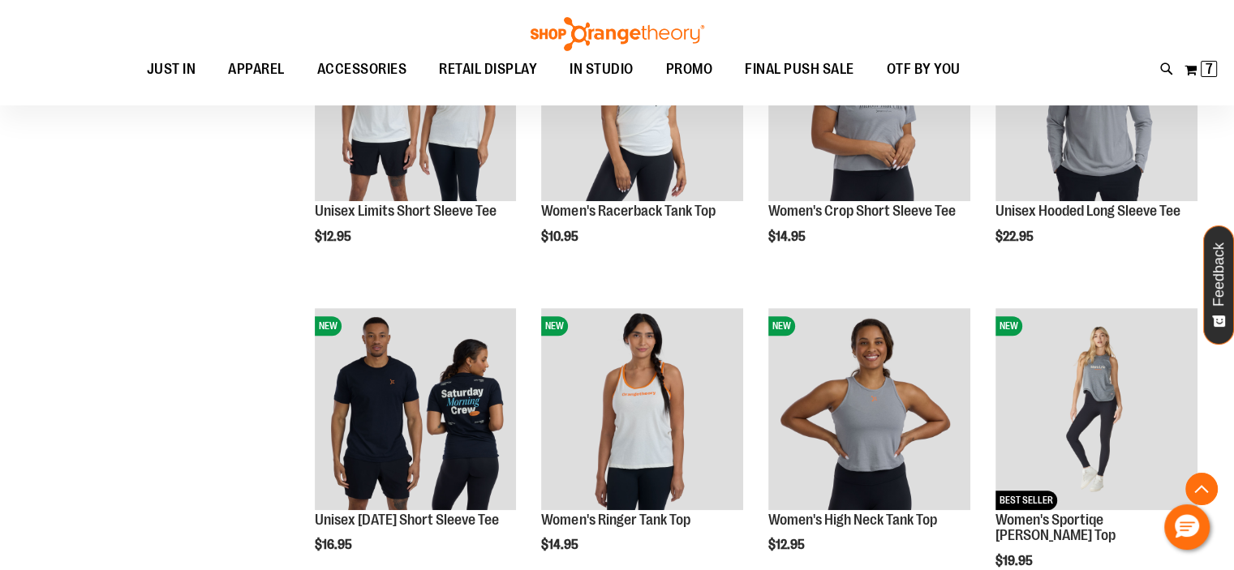
scroll to position [648, 0]
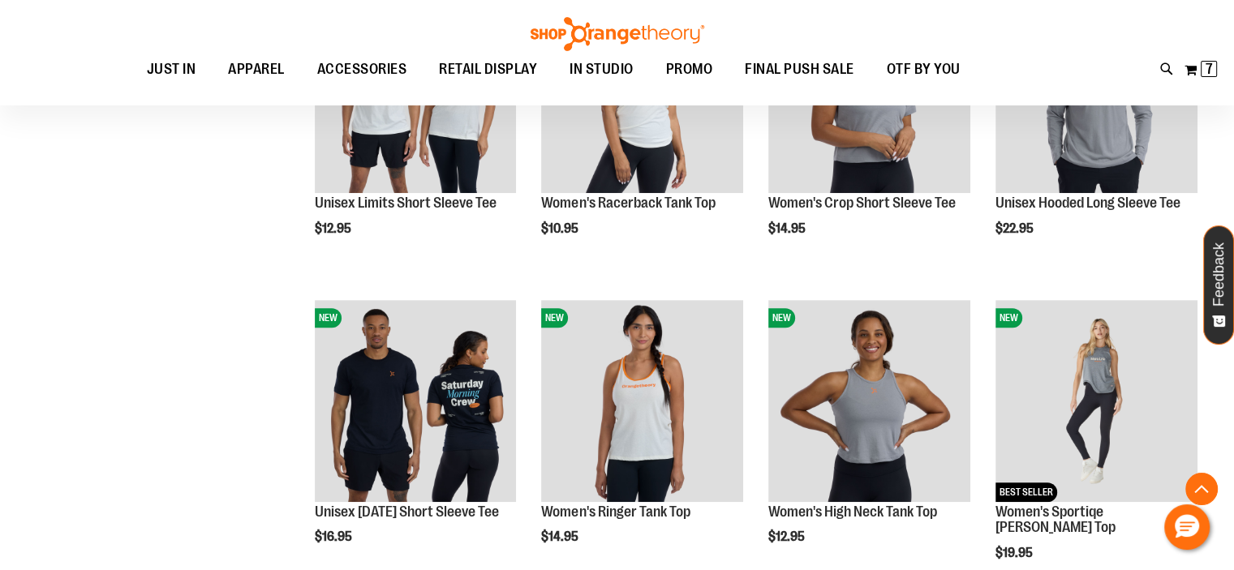
scroll to position [973, 0]
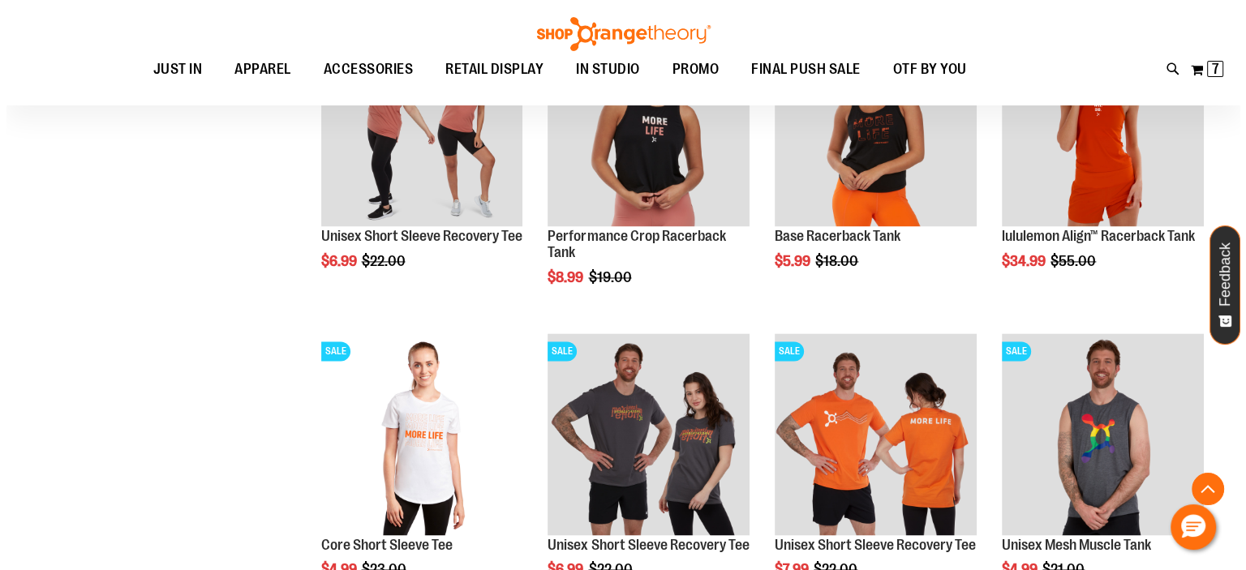
scroll to position [2387, 0]
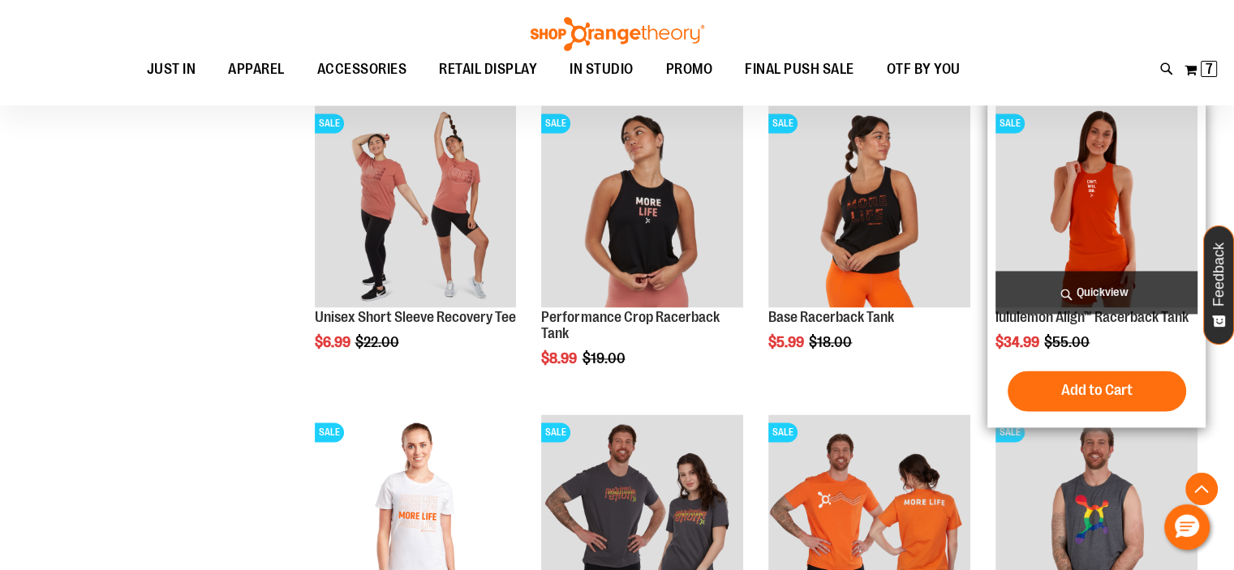
click at [1083, 285] on span "Quickview" at bounding box center [1097, 292] width 202 height 43
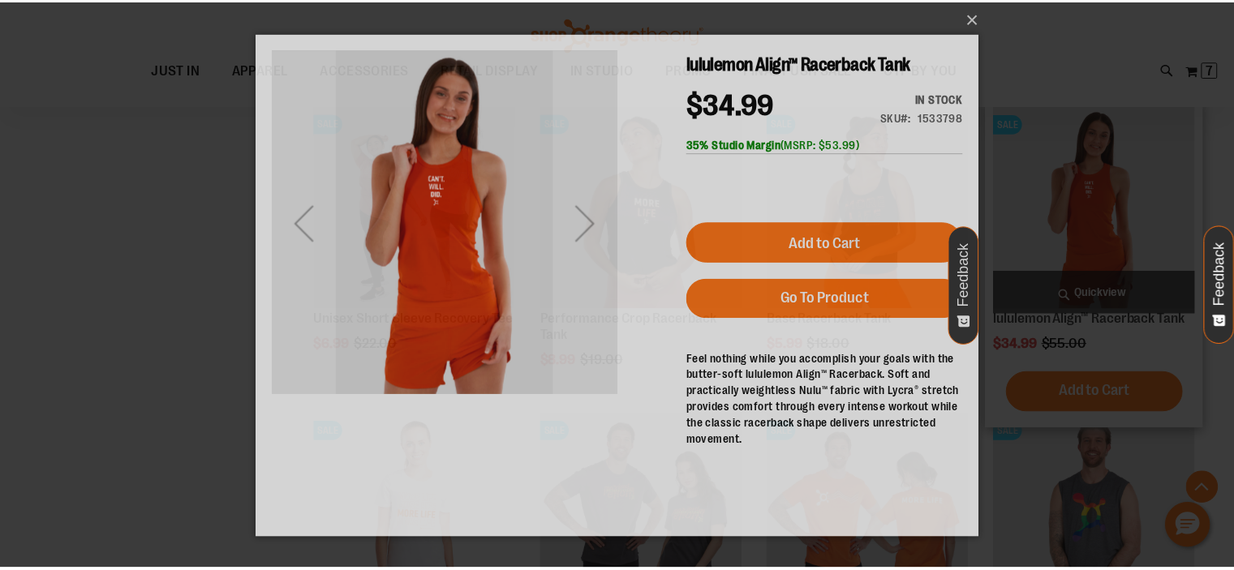
scroll to position [0, 0]
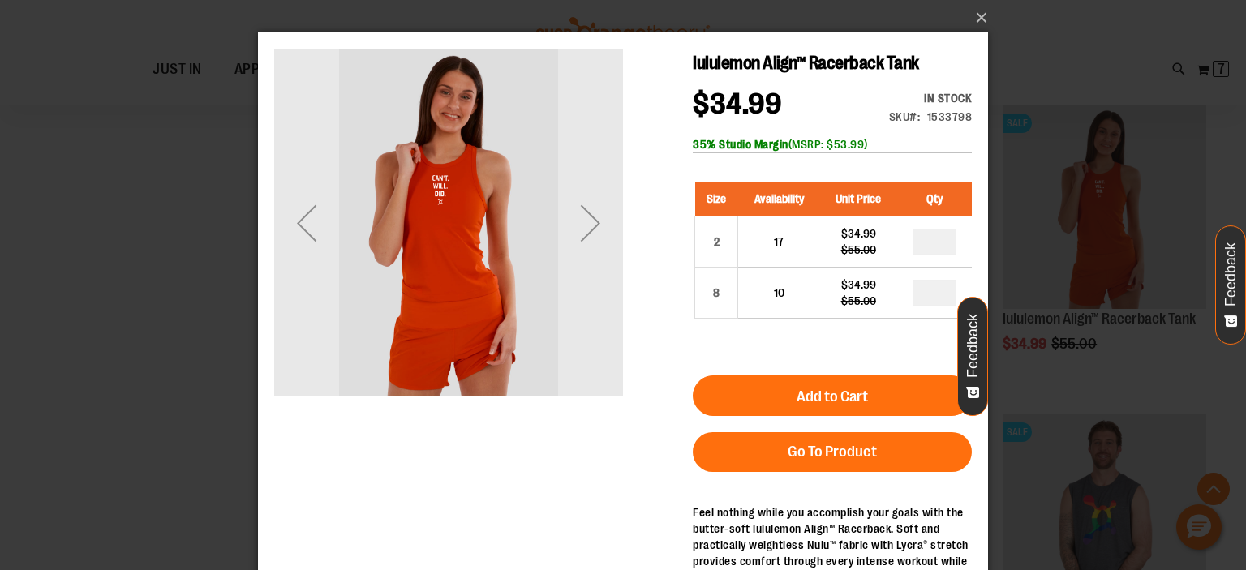
click at [988, 28] on div "×" at bounding box center [623, 285] width 1246 height 570
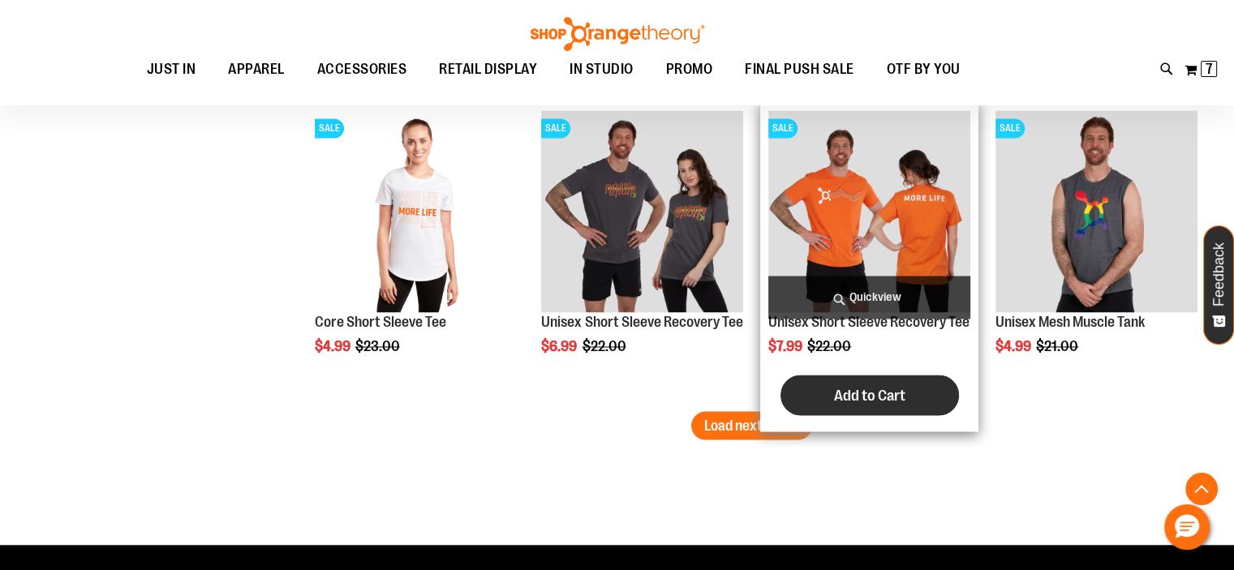
scroll to position [2712, 0]
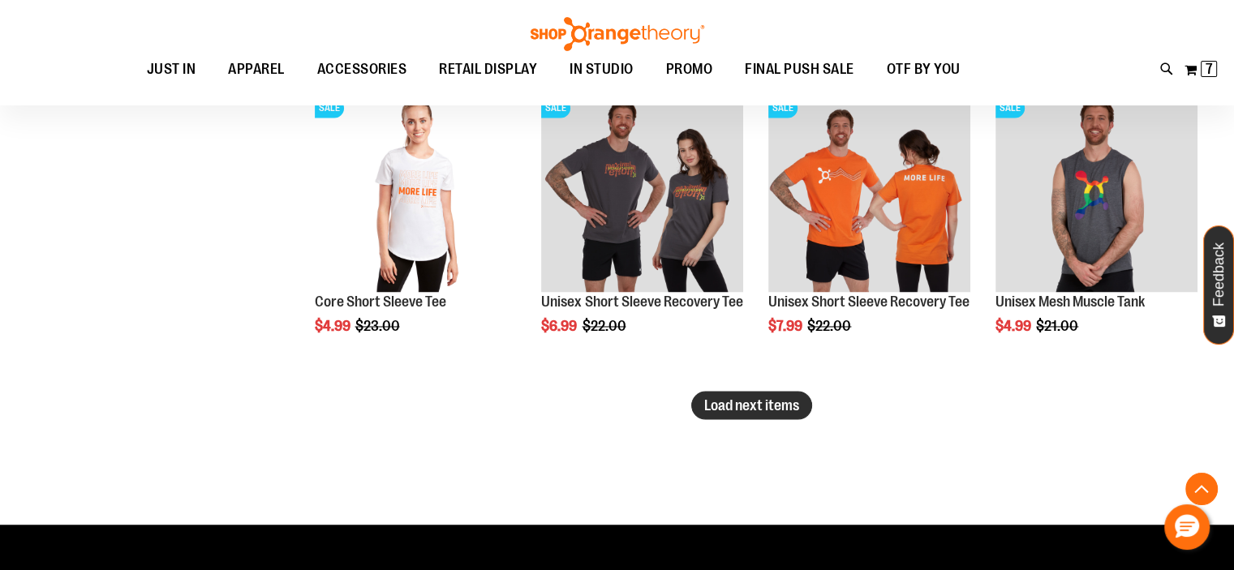
click at [711, 411] on span "Load next items" at bounding box center [751, 405] width 95 height 16
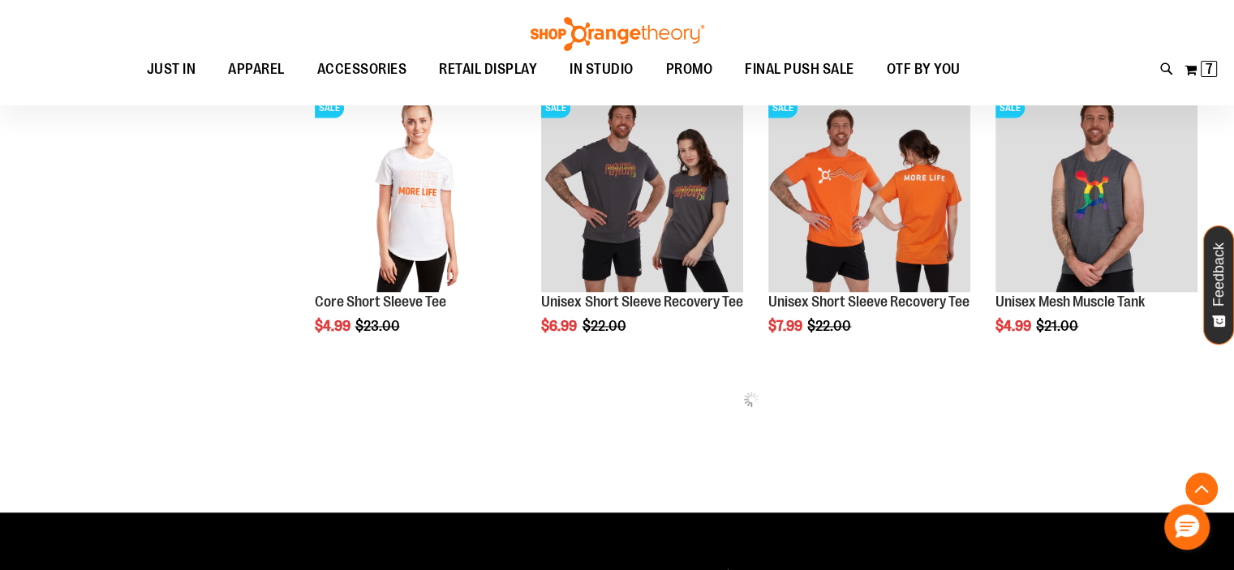
scroll to position [2874, 0]
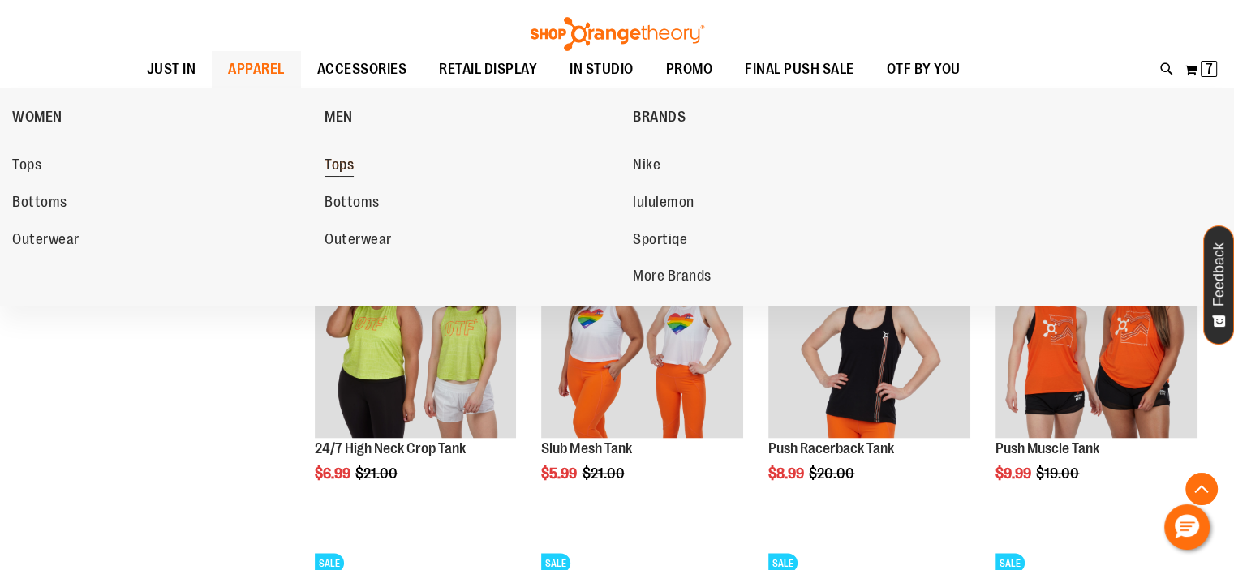
click at [342, 165] on span "Tops" at bounding box center [339, 167] width 29 height 20
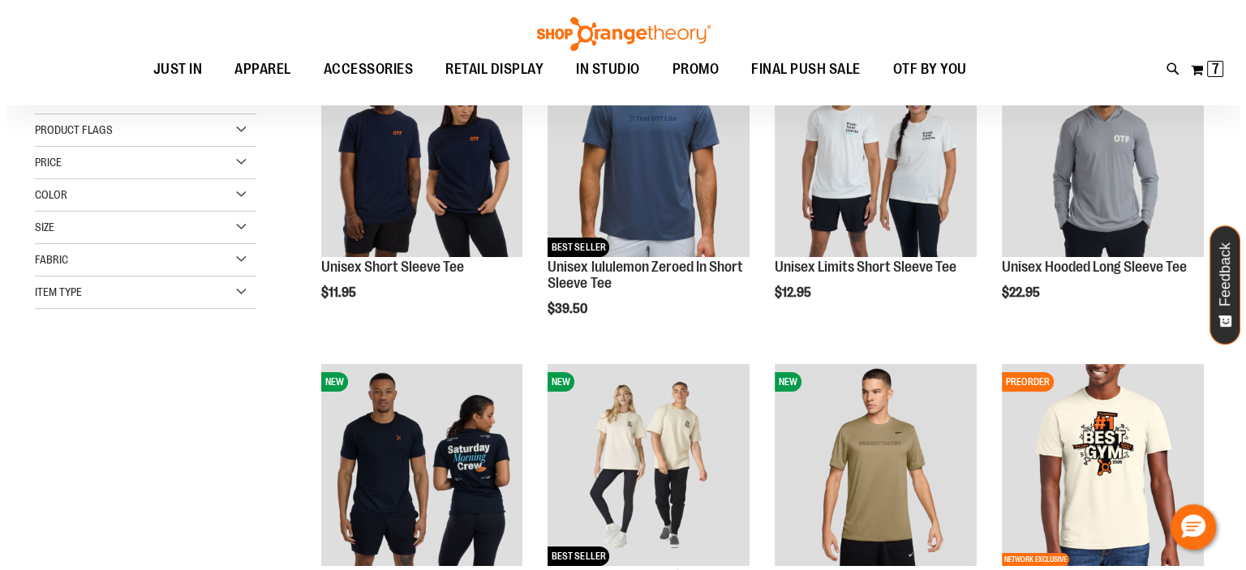
scroll to position [161, 0]
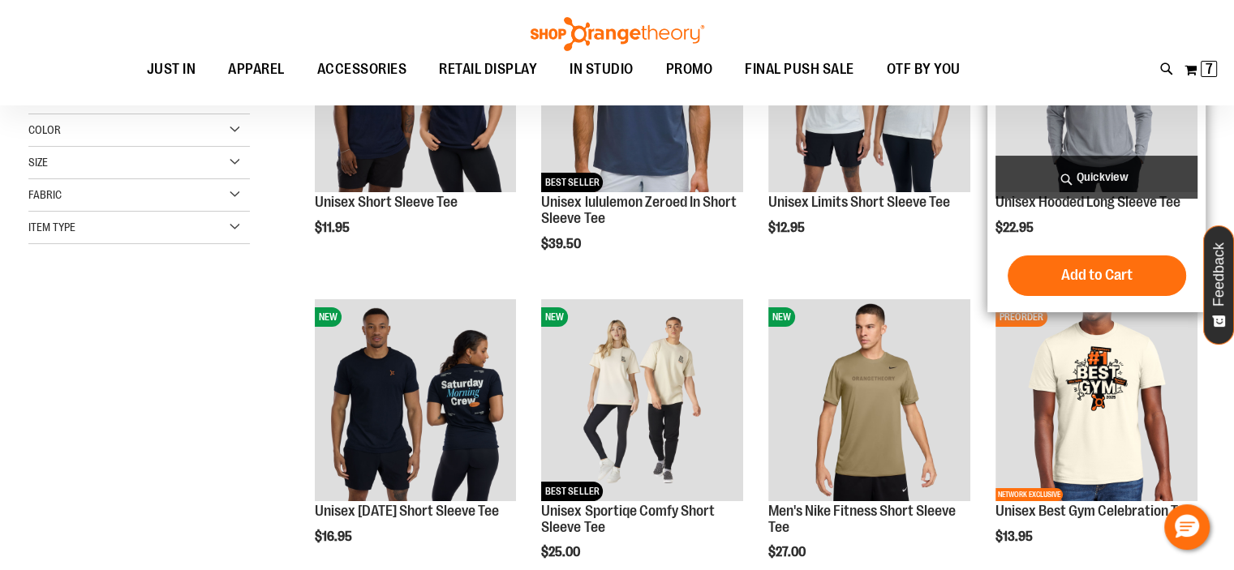
click at [1079, 178] on span "Quickview" at bounding box center [1097, 177] width 202 height 43
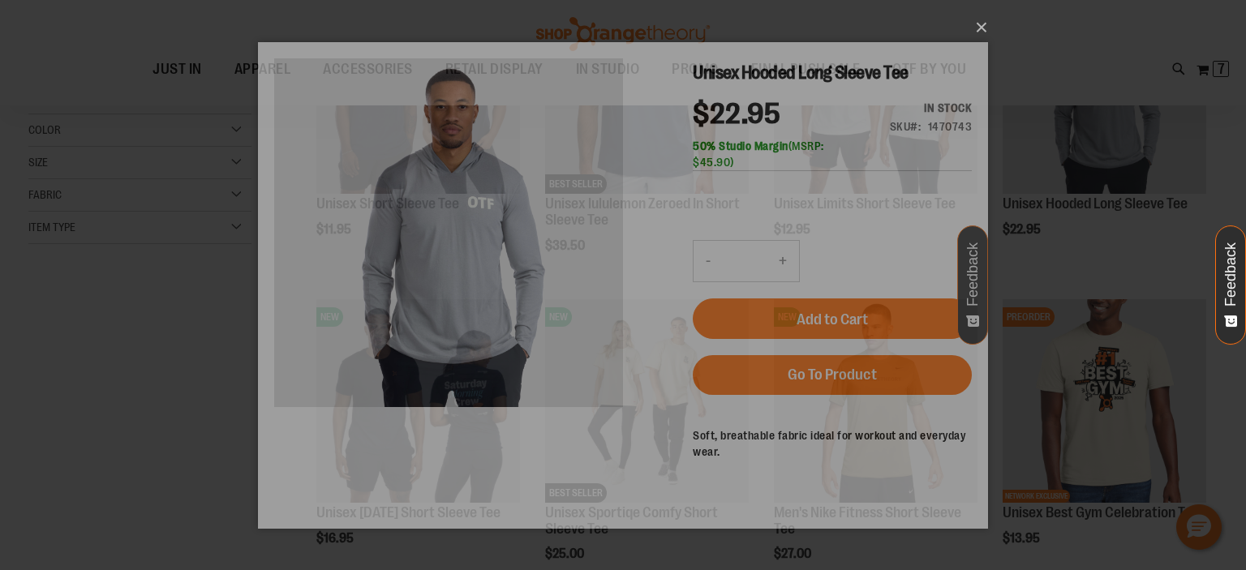
scroll to position [0, 0]
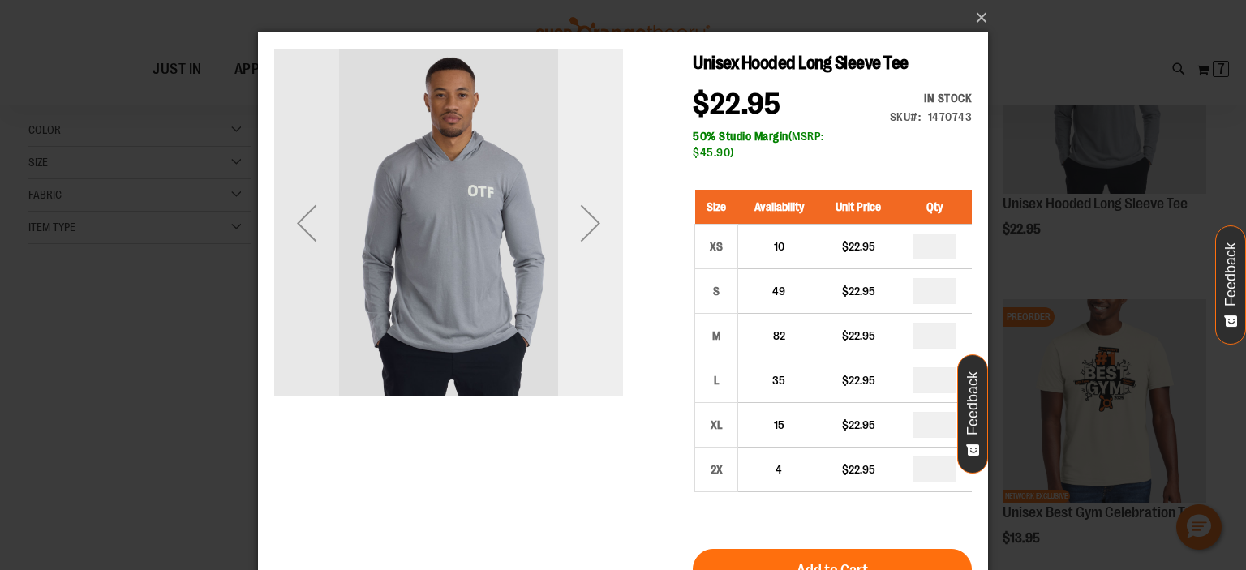
click at [592, 237] on div "Next" at bounding box center [590, 223] width 65 height 65
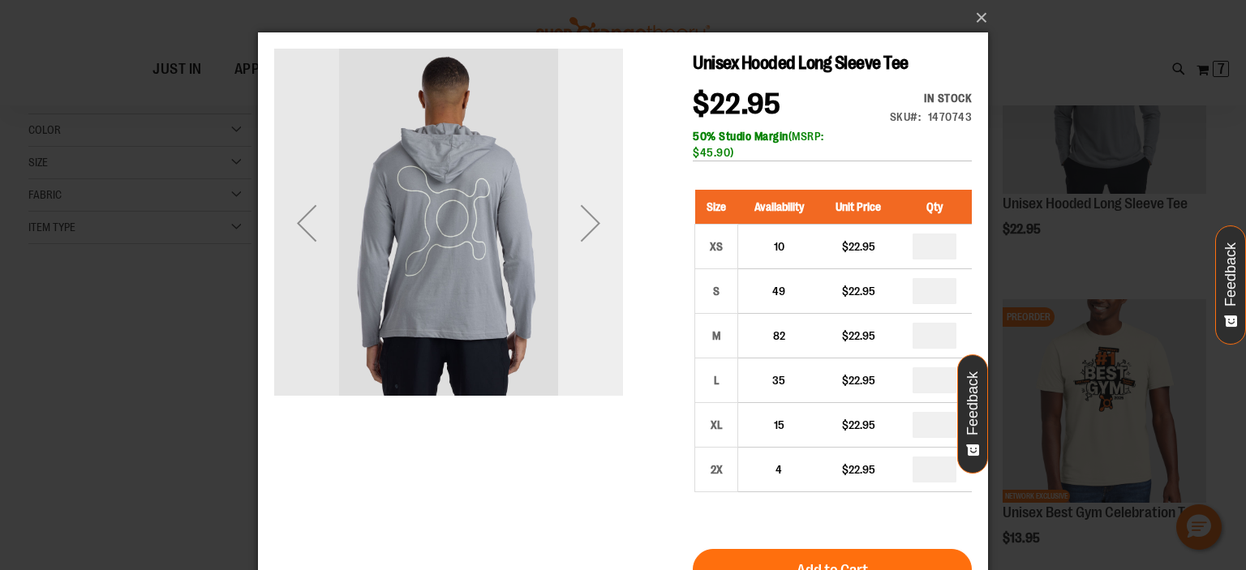
click at [592, 237] on div "Next" at bounding box center [590, 223] width 65 height 65
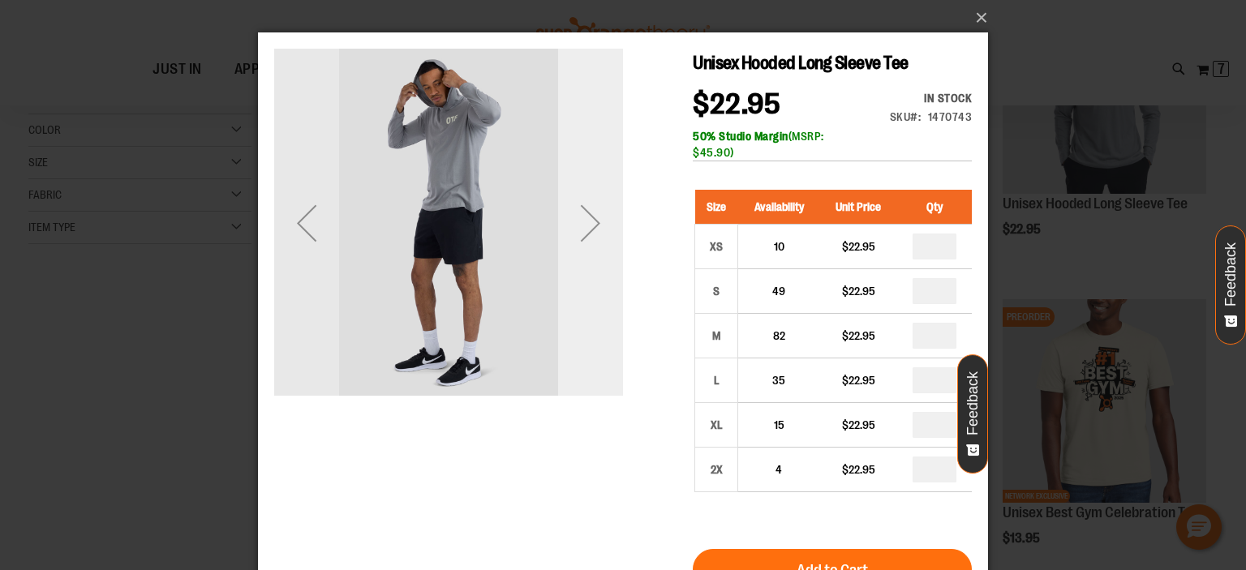
click at [592, 237] on div "Next" at bounding box center [590, 223] width 65 height 65
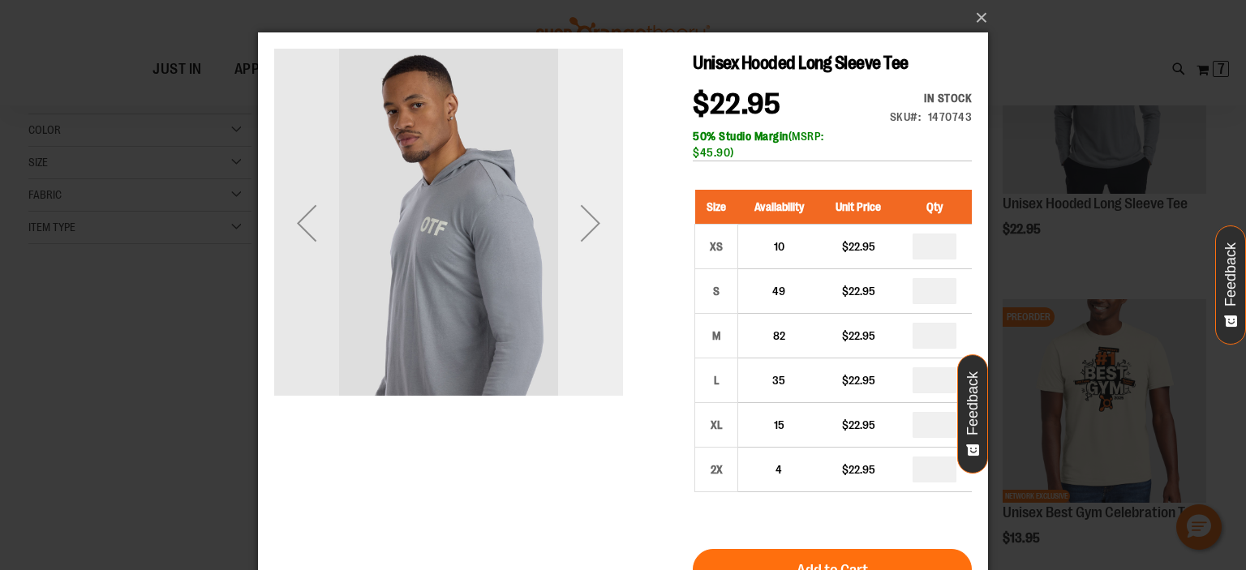
click at [582, 235] on div "Next" at bounding box center [590, 223] width 65 height 65
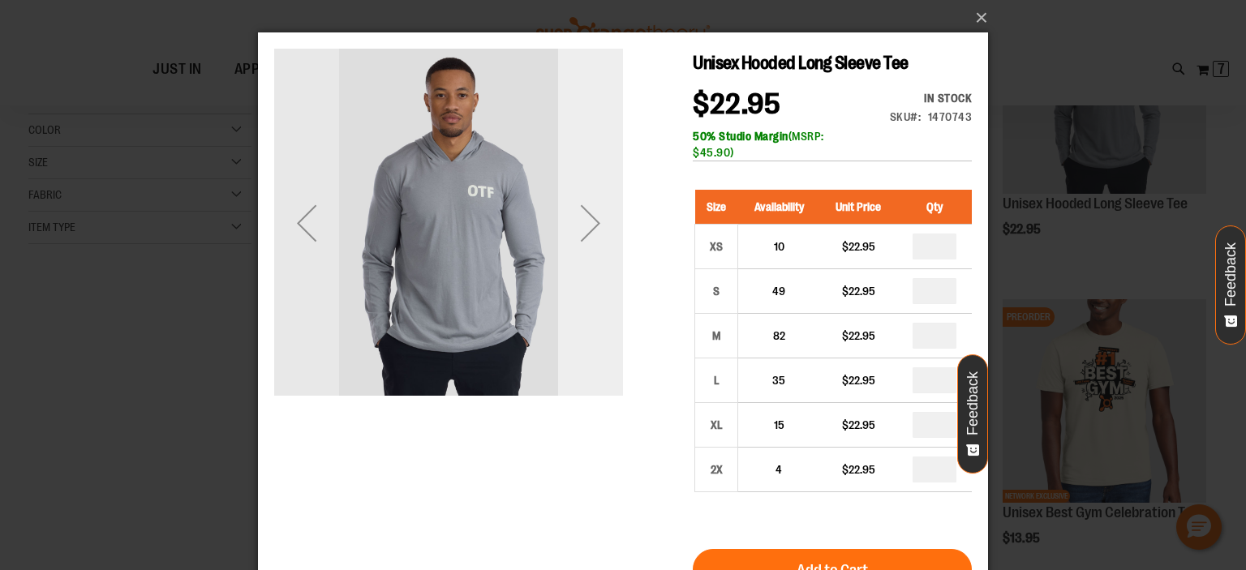
click at [582, 235] on div "Next" at bounding box center [590, 223] width 65 height 65
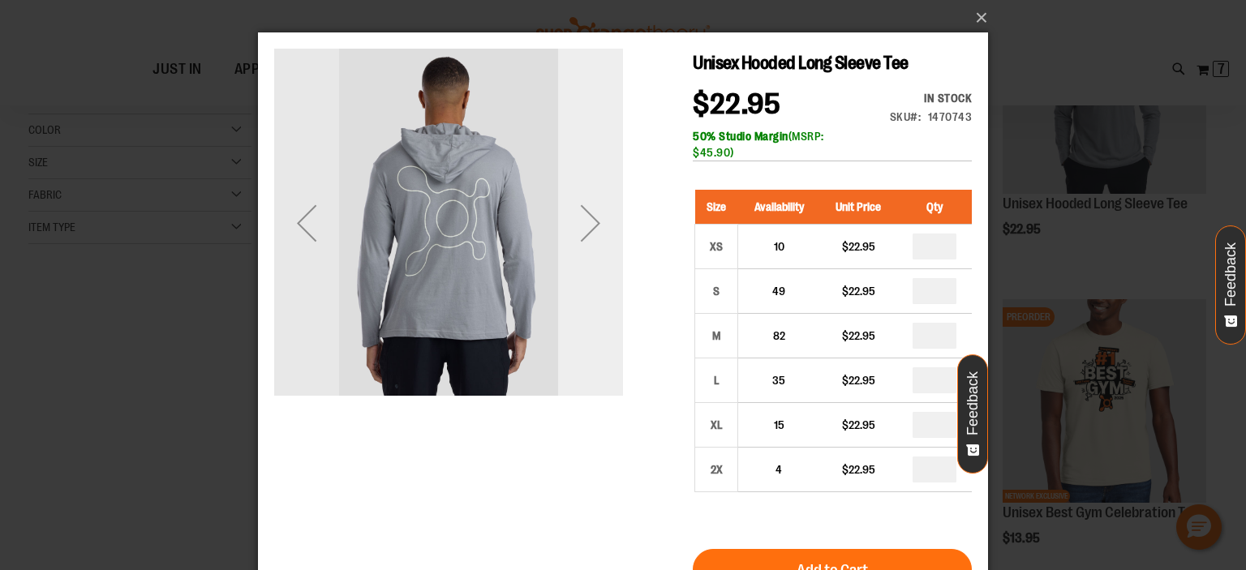
click at [582, 235] on div "Next" at bounding box center [590, 223] width 65 height 65
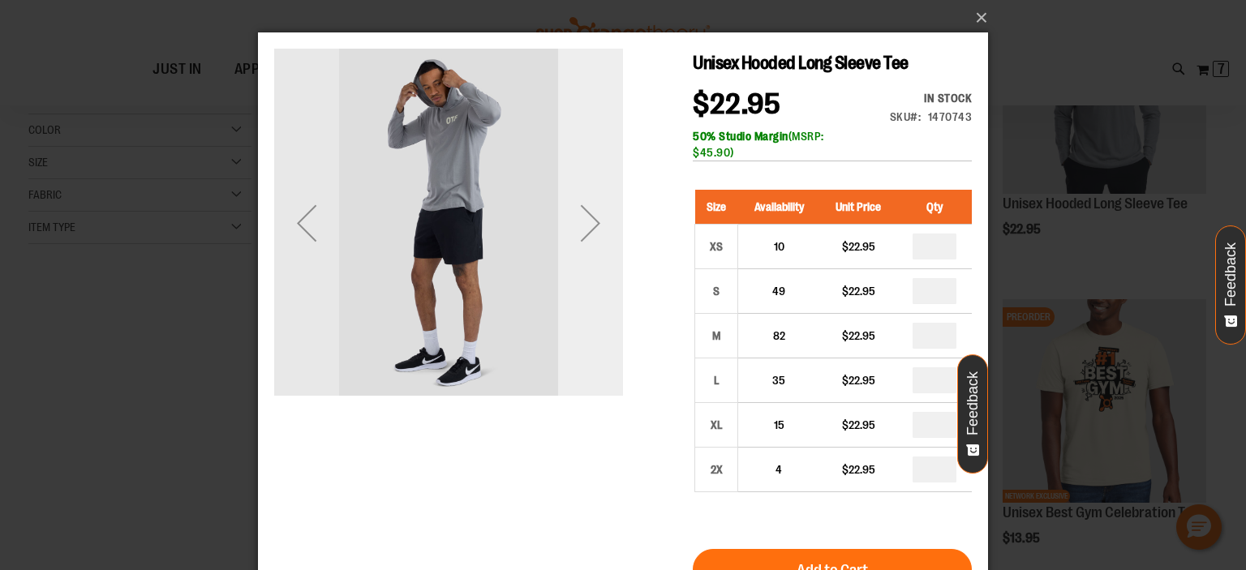
click at [582, 235] on div "Next" at bounding box center [590, 223] width 65 height 65
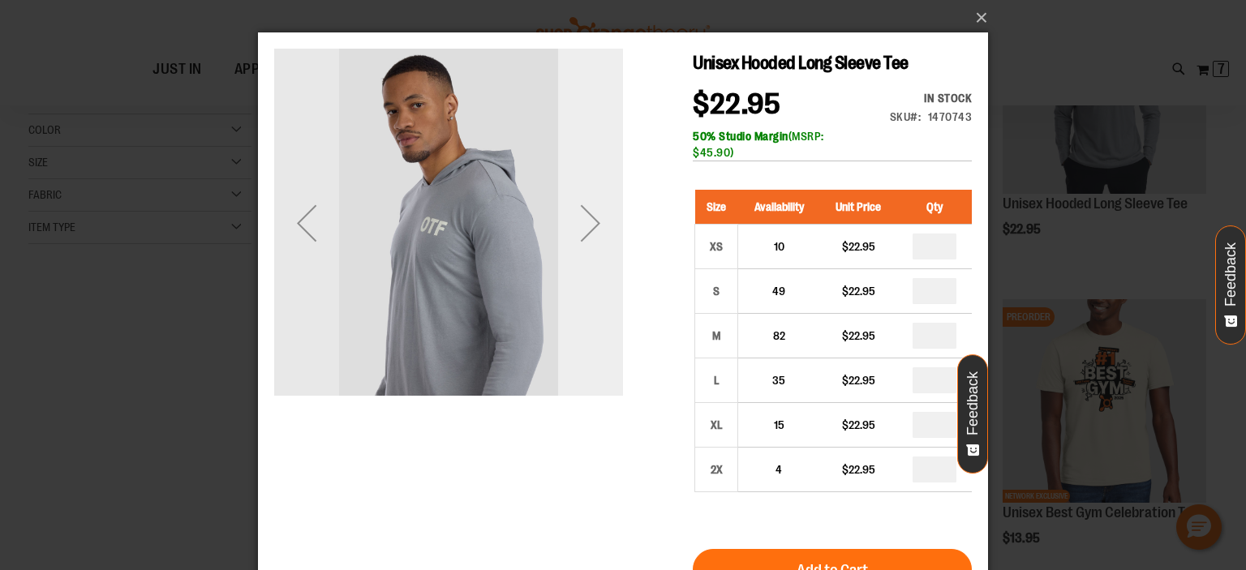
click at [583, 227] on div "Next" at bounding box center [590, 223] width 65 height 65
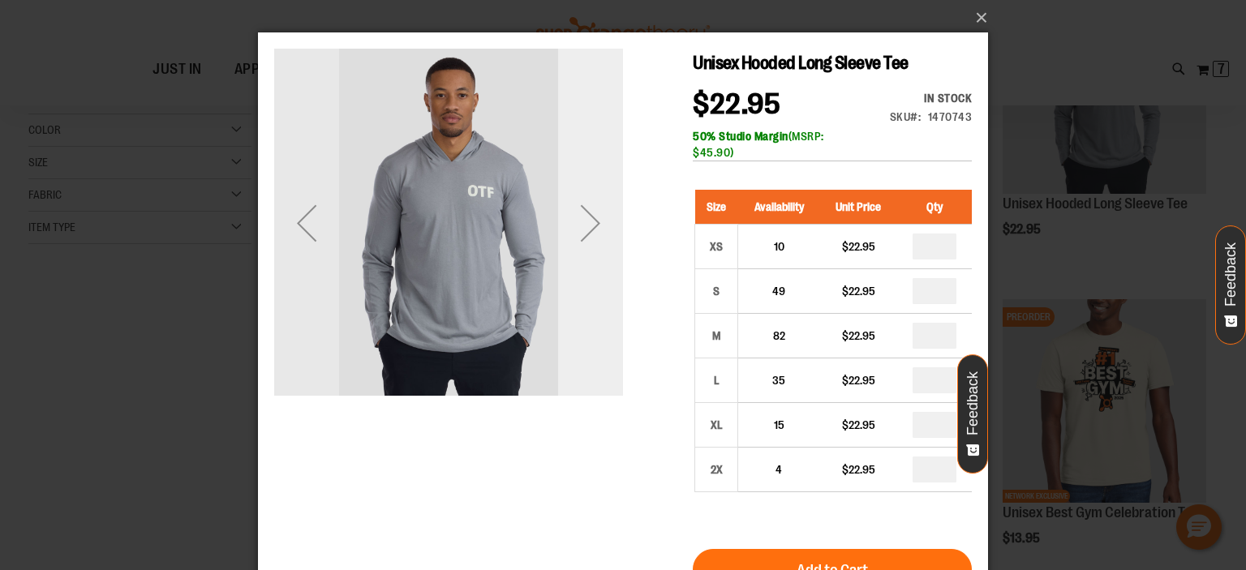
click at [583, 227] on div "Next" at bounding box center [590, 223] width 65 height 65
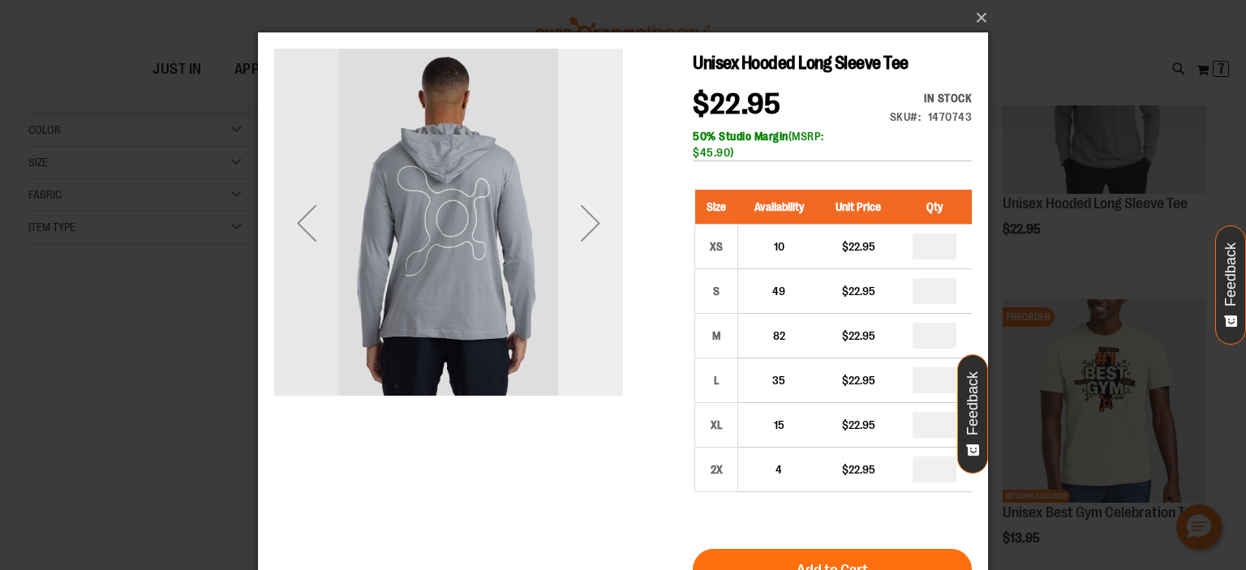
click at [583, 231] on div "Next" at bounding box center [590, 223] width 65 height 65
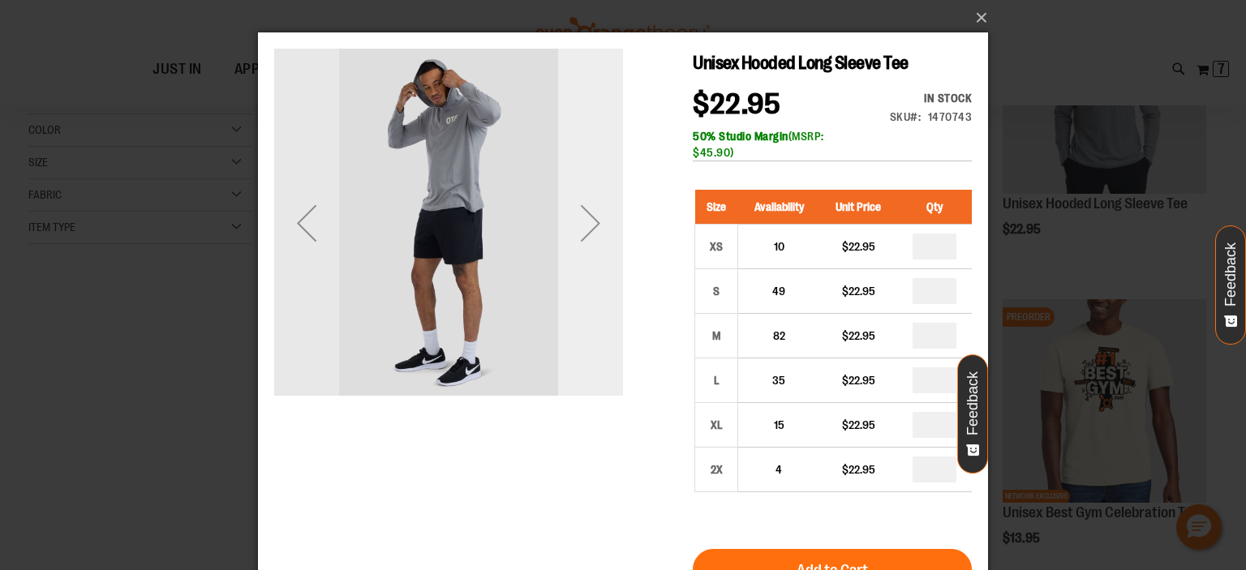
click at [583, 231] on div "Next" at bounding box center [590, 223] width 65 height 65
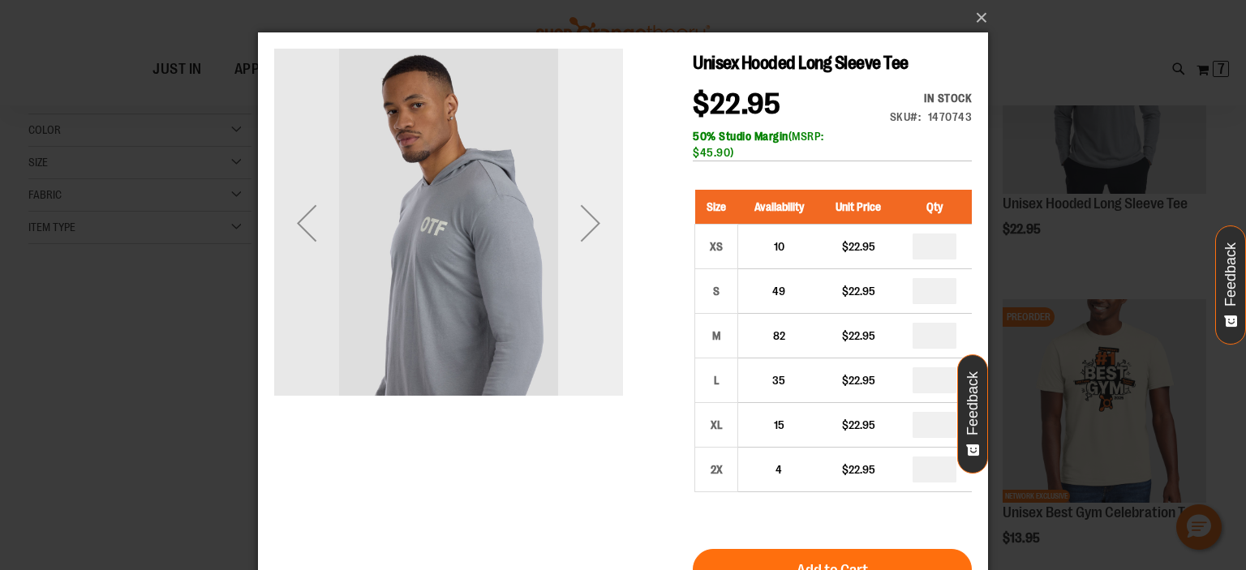
click at [583, 231] on div "Next" at bounding box center [590, 223] width 65 height 65
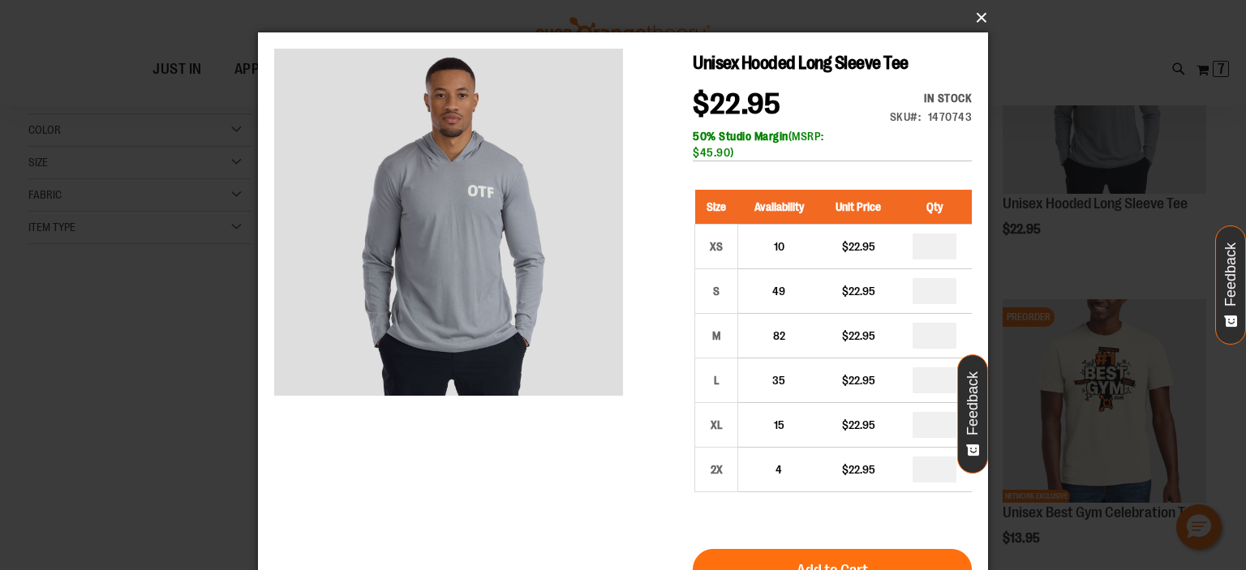
click at [980, 19] on button "×" at bounding box center [628, 18] width 730 height 36
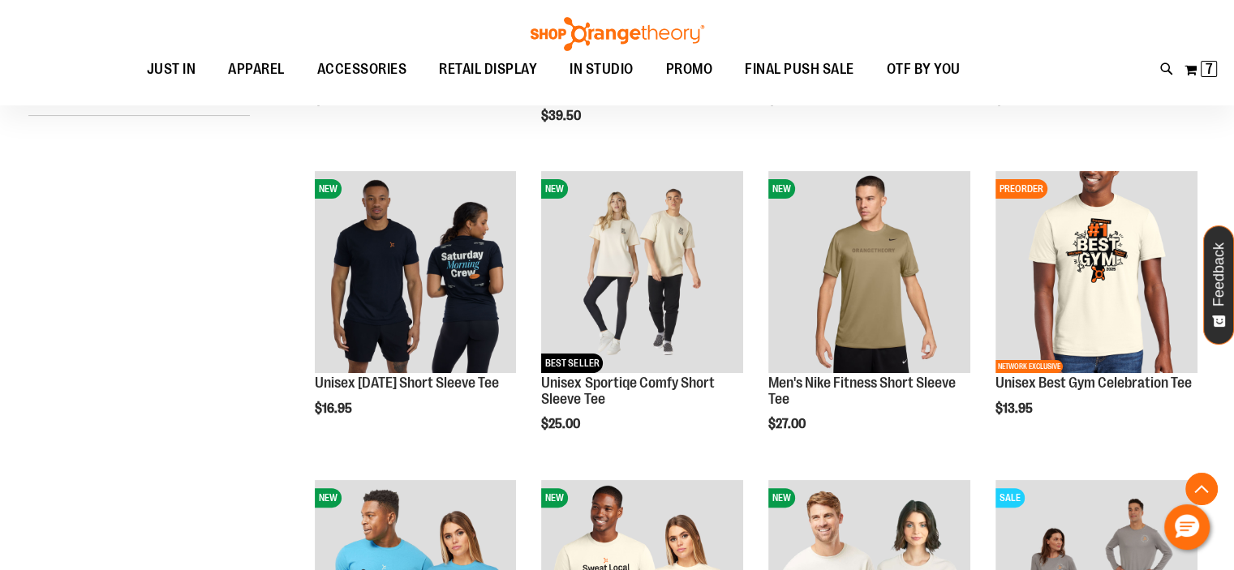
scroll to position [323, 0]
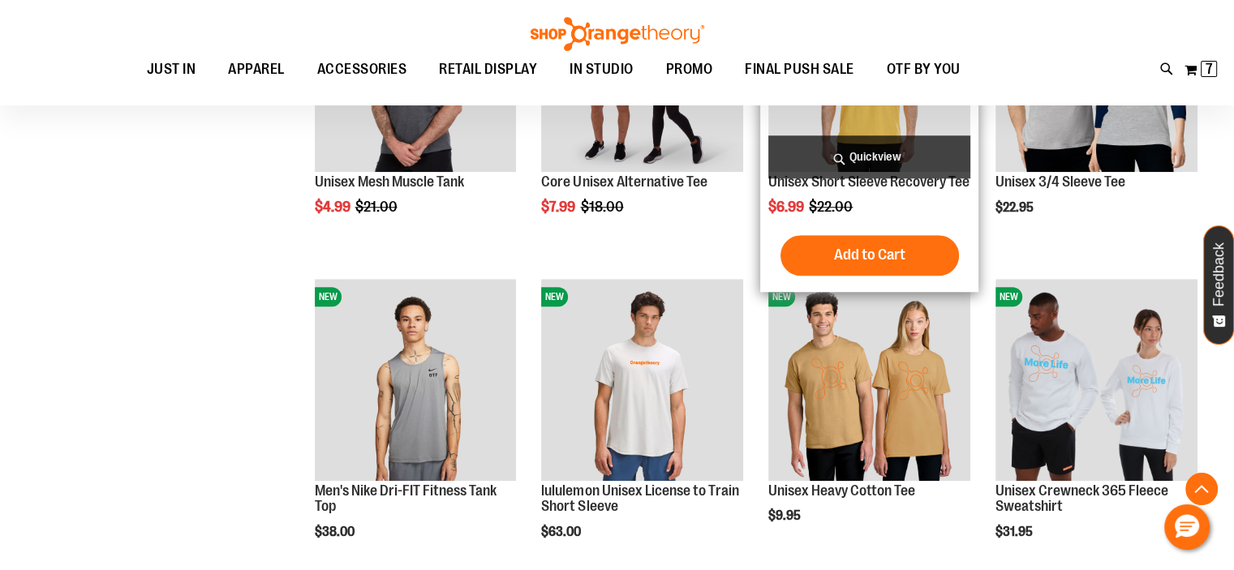
scroll to position [1459, 0]
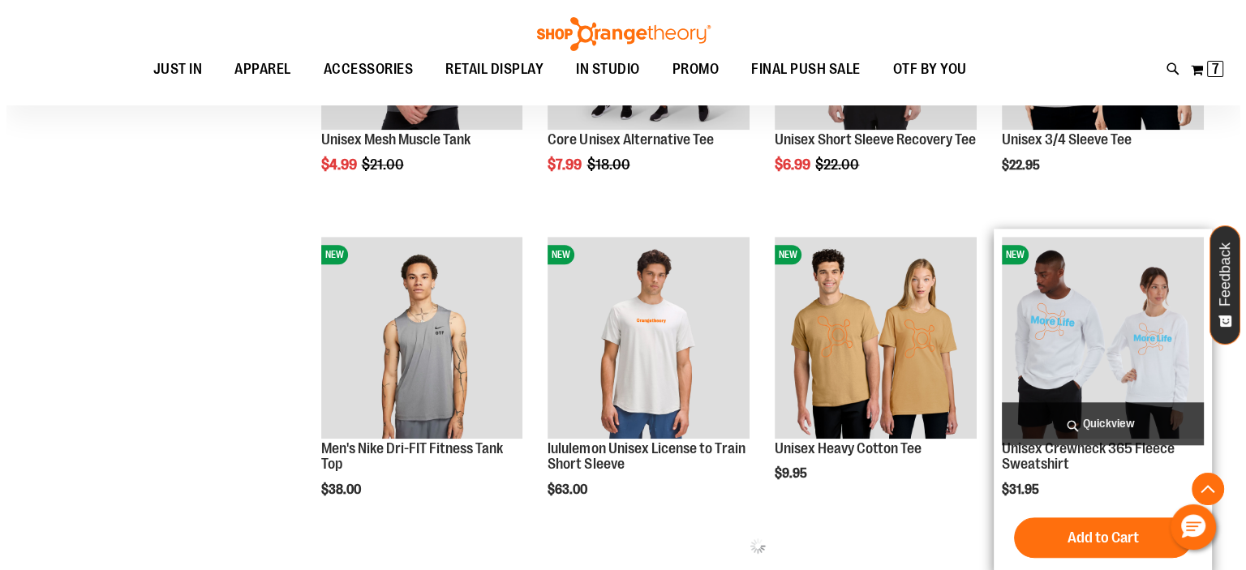
scroll to position [1297, 0]
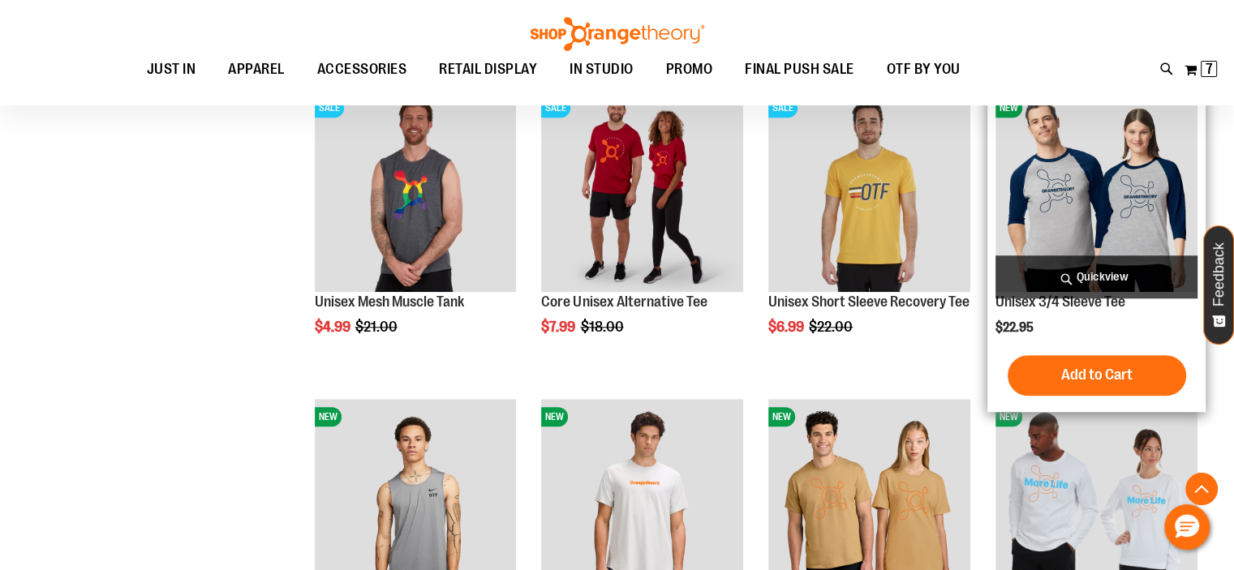
click at [1084, 283] on span "Quickview" at bounding box center [1097, 277] width 202 height 43
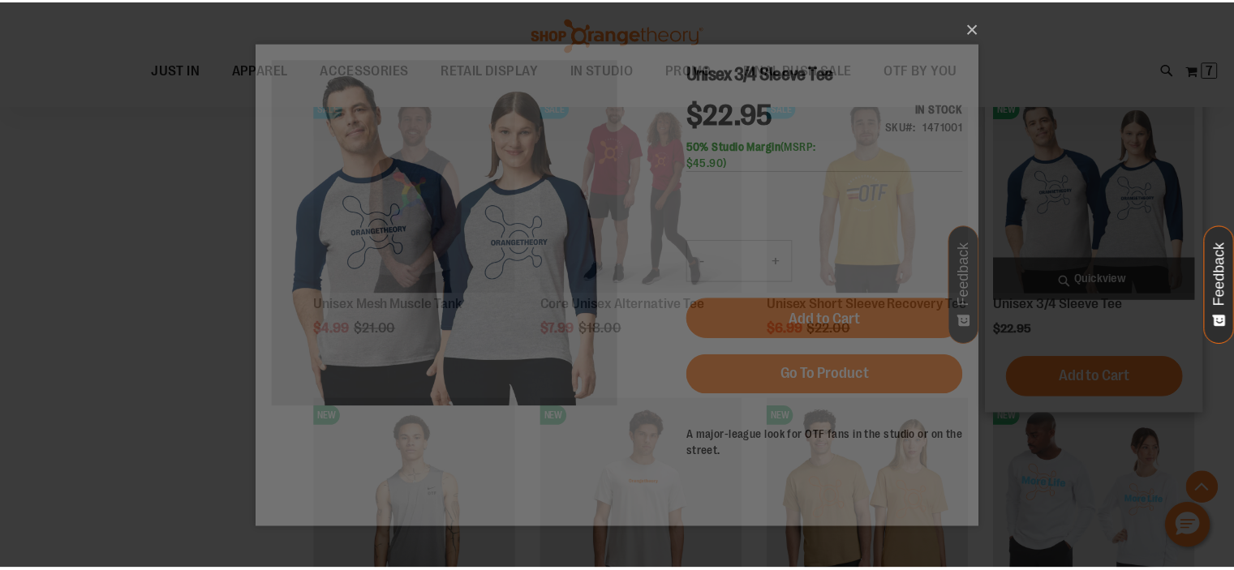
scroll to position [0, 0]
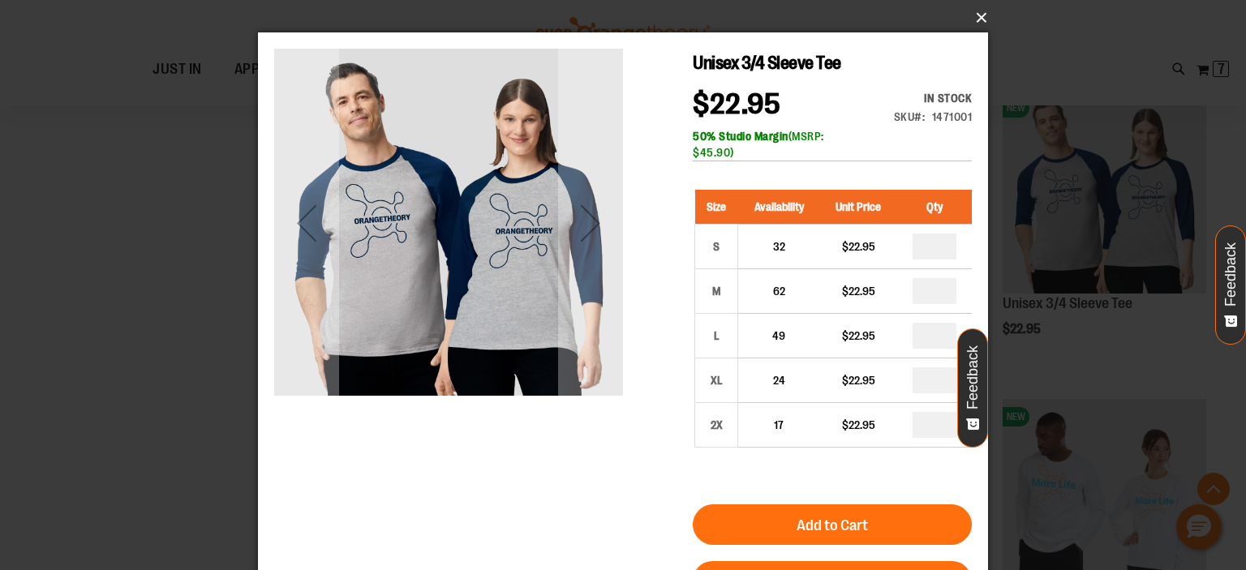
click at [976, 28] on button "×" at bounding box center [628, 18] width 730 height 36
